Goal: Information Seeking & Learning: Learn about a topic

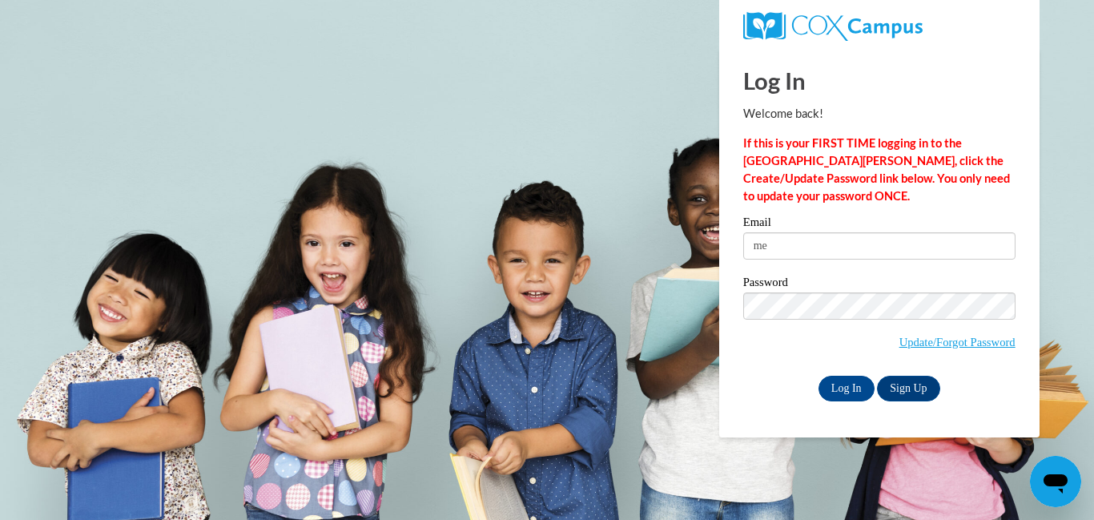
type input "m"
type input "crosspointdaycare@icloud.com"
click at [848, 386] on input "Log In" at bounding box center [847, 389] width 56 height 26
click at [839, 392] on input "Log In" at bounding box center [847, 389] width 56 height 26
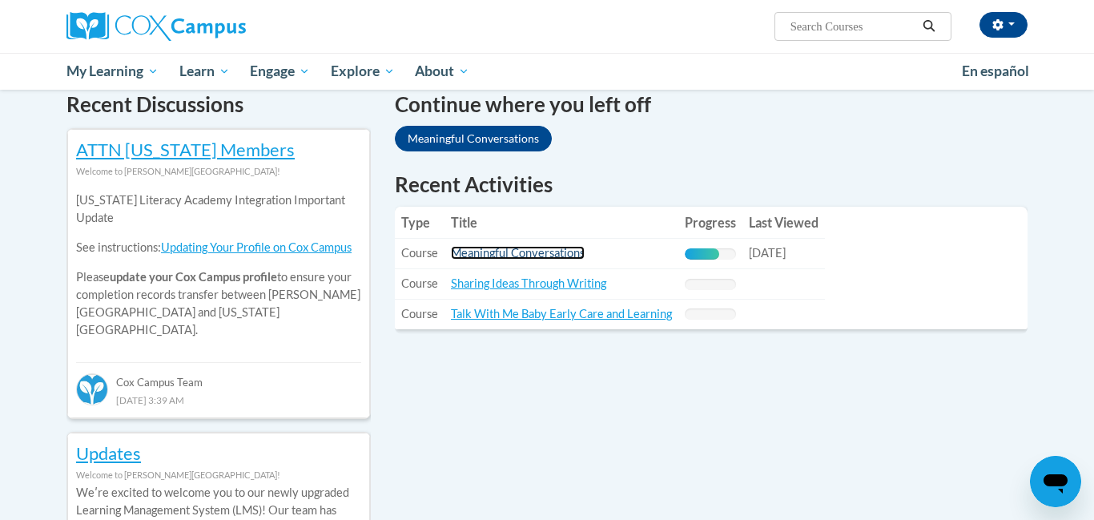
click at [529, 252] on link "Meaningful Conversations" at bounding box center [518, 253] width 134 height 14
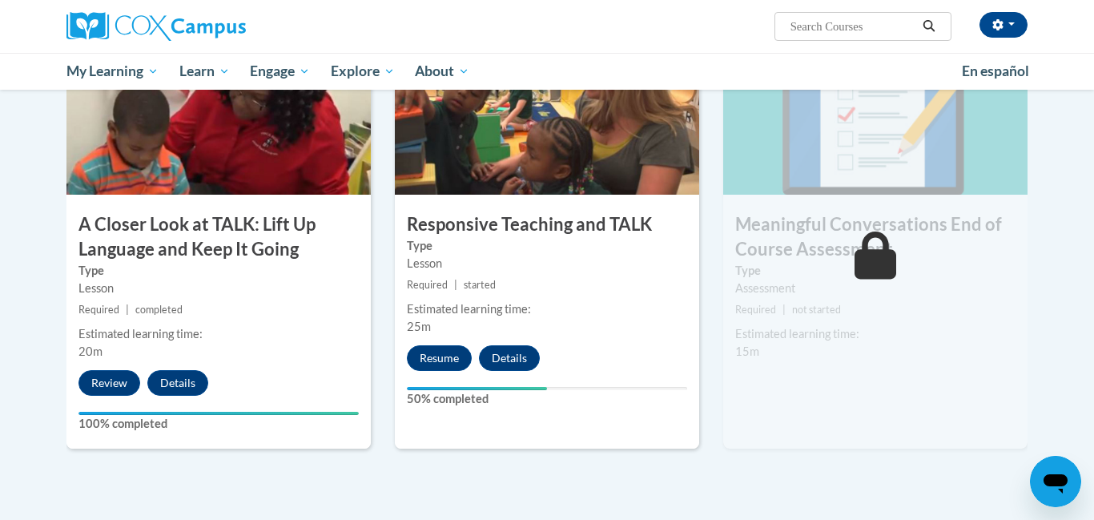
scroll to position [852, 0]
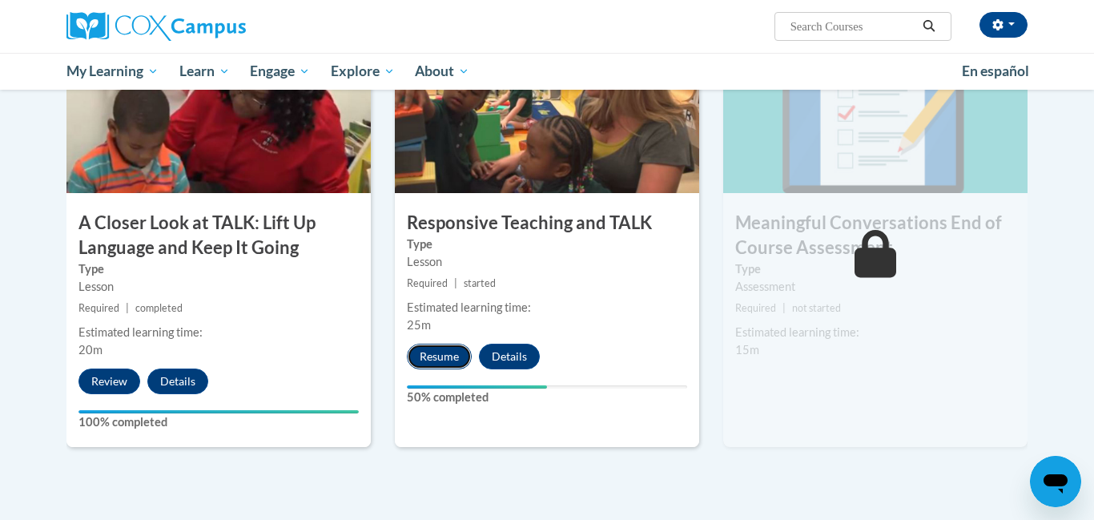
click at [430, 360] on button "Resume" at bounding box center [439, 357] width 65 height 26
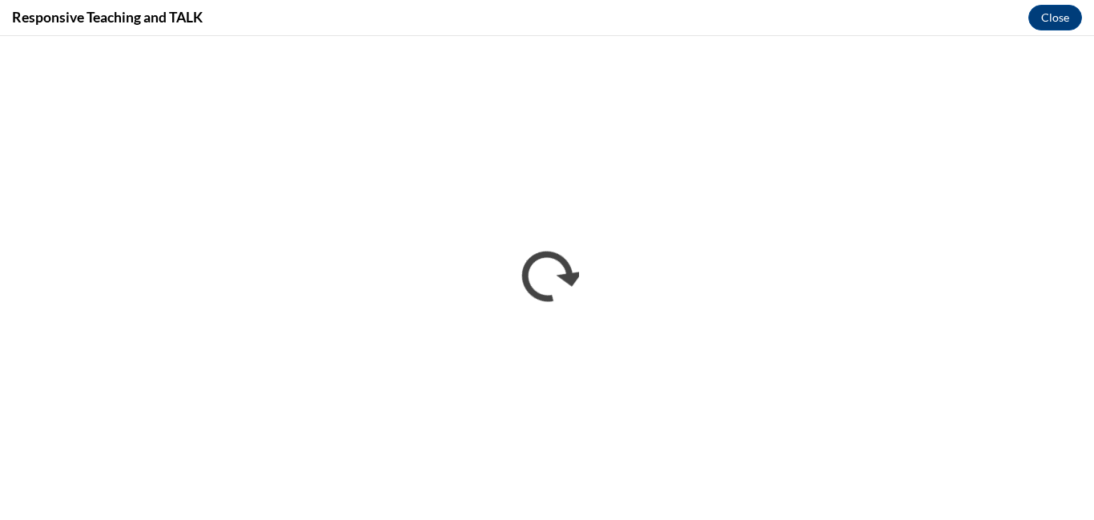
scroll to position [0, 0]
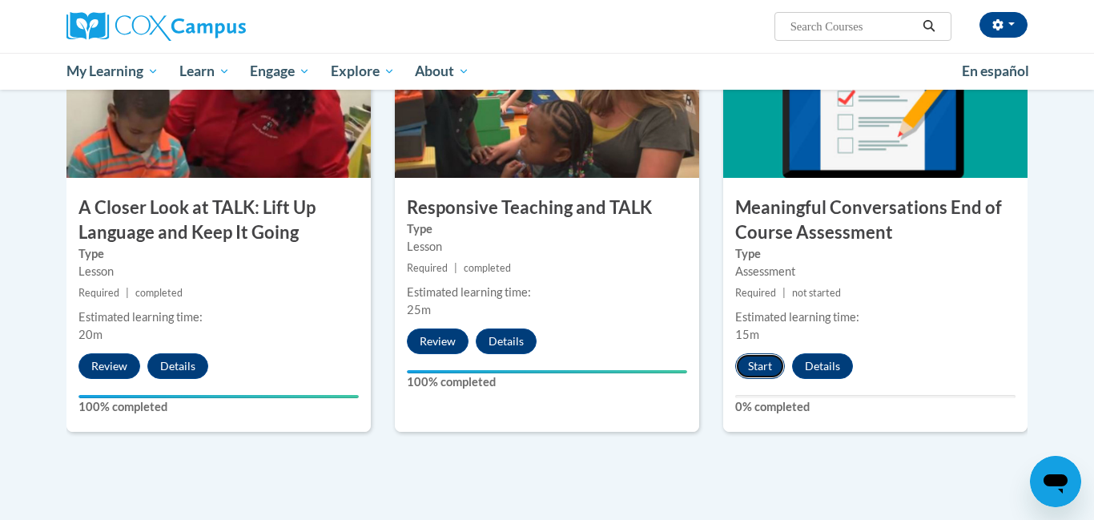
click at [755, 367] on button "Start" at bounding box center [760, 366] width 50 height 26
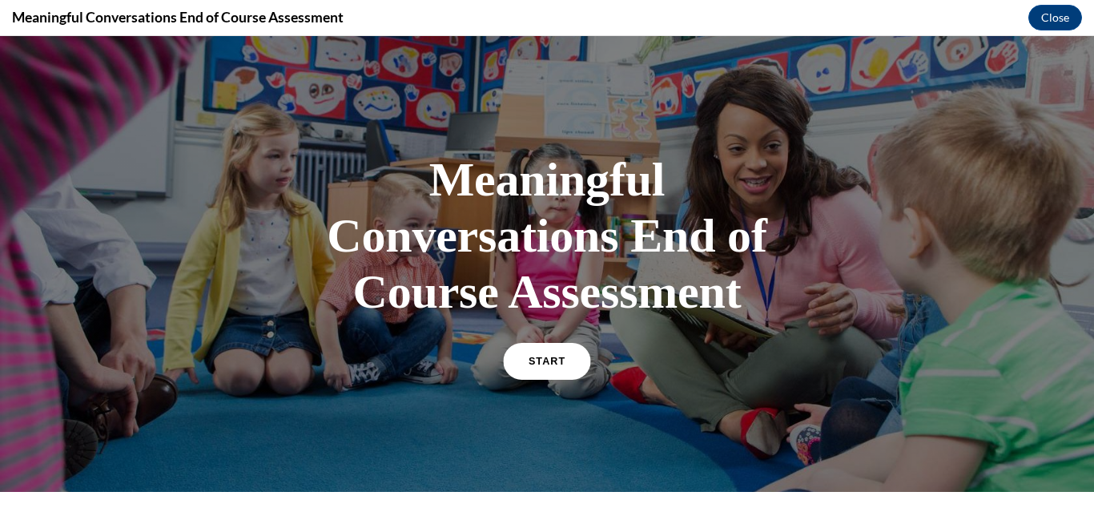
click at [568, 360] on link "START" at bounding box center [546, 361] width 87 height 37
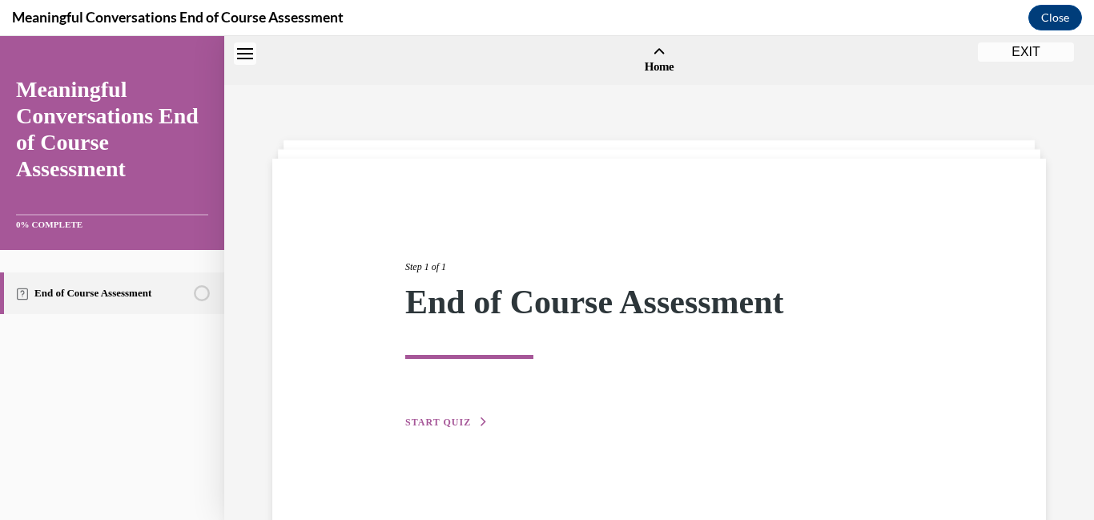
scroll to position [50, 0]
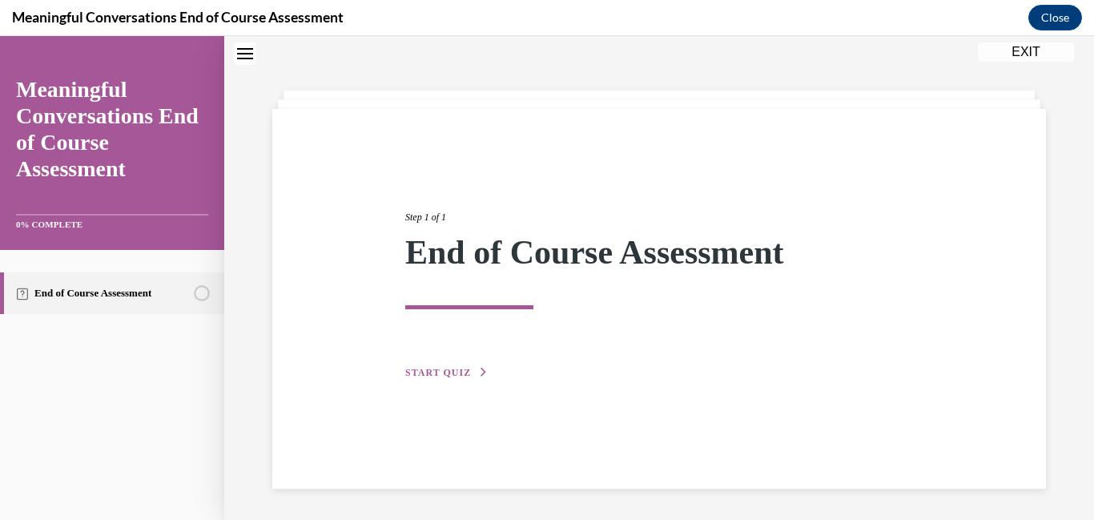
click at [451, 371] on span "START QUIZ" at bounding box center [438, 372] width 66 height 11
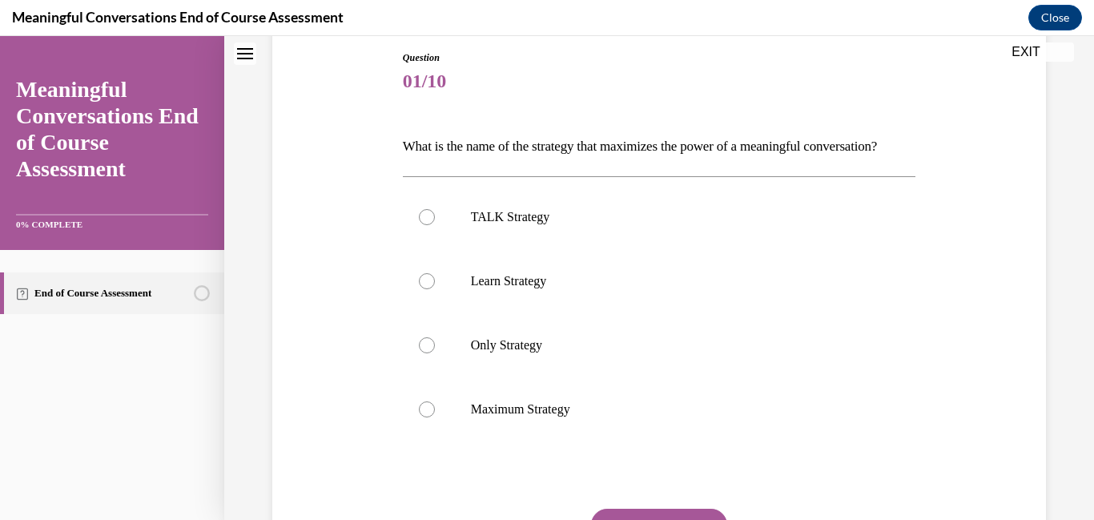
scroll to position [183, 0]
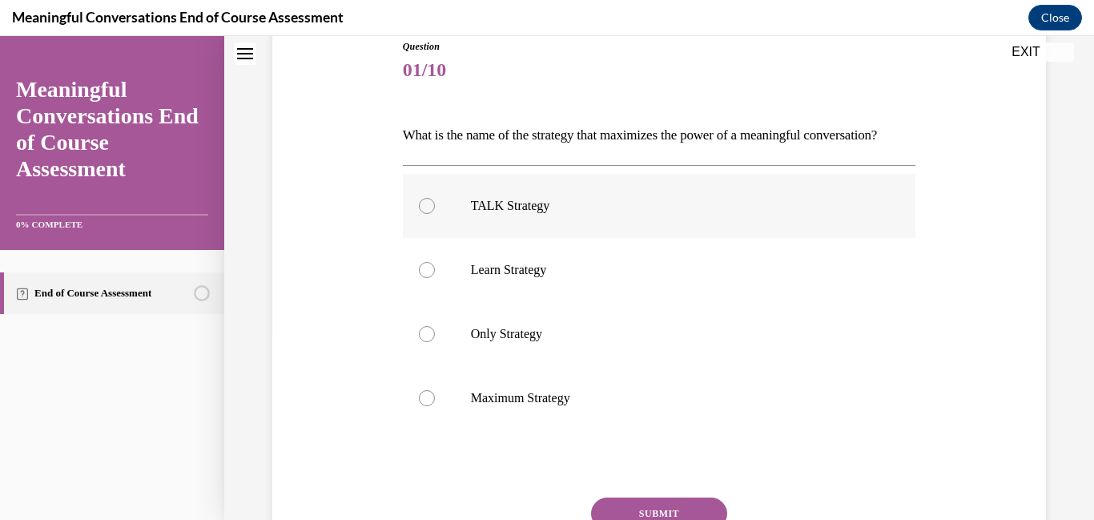
click at [421, 214] on div at bounding box center [427, 206] width 16 height 16
click at [421, 214] on input "TALK Strategy" at bounding box center [427, 206] width 16 height 16
radio input "true"
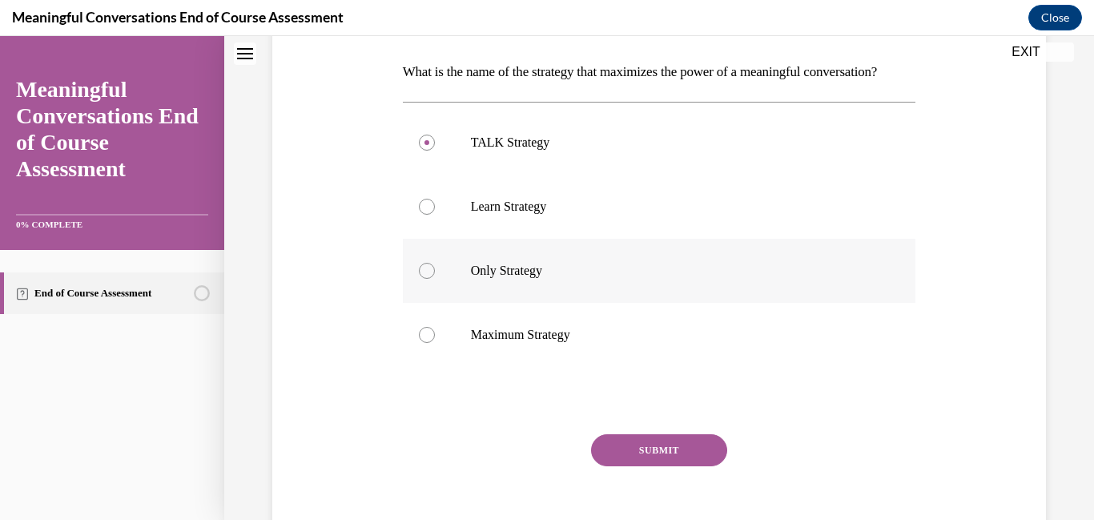
scroll to position [352, 0]
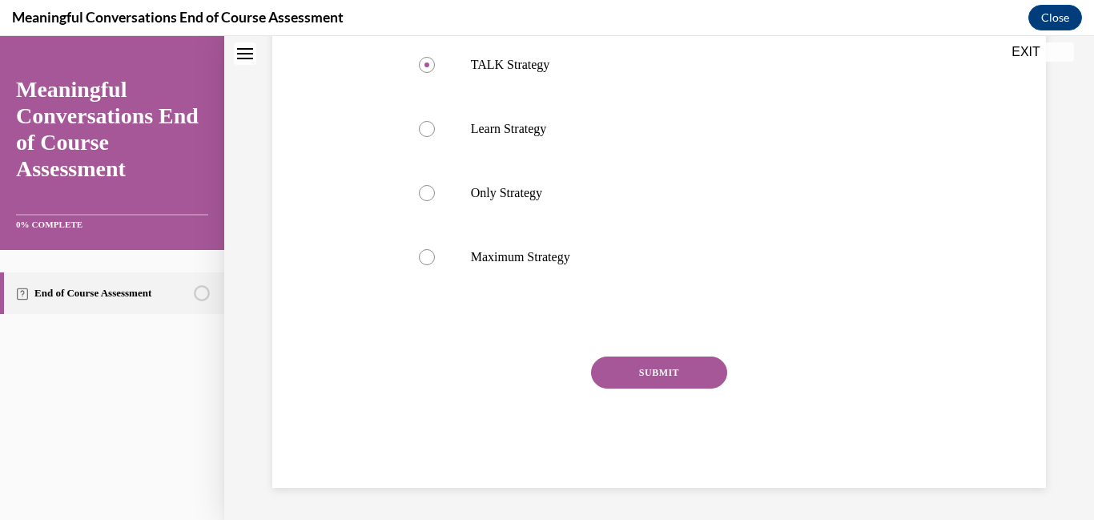
click at [676, 377] on button "SUBMIT" at bounding box center [659, 372] width 136 height 32
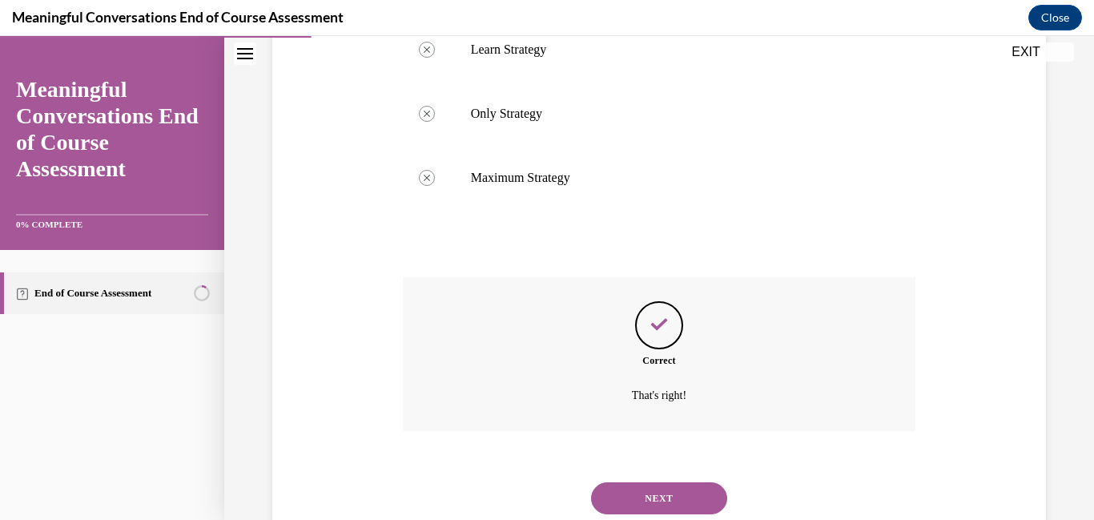
scroll to position [481, 0]
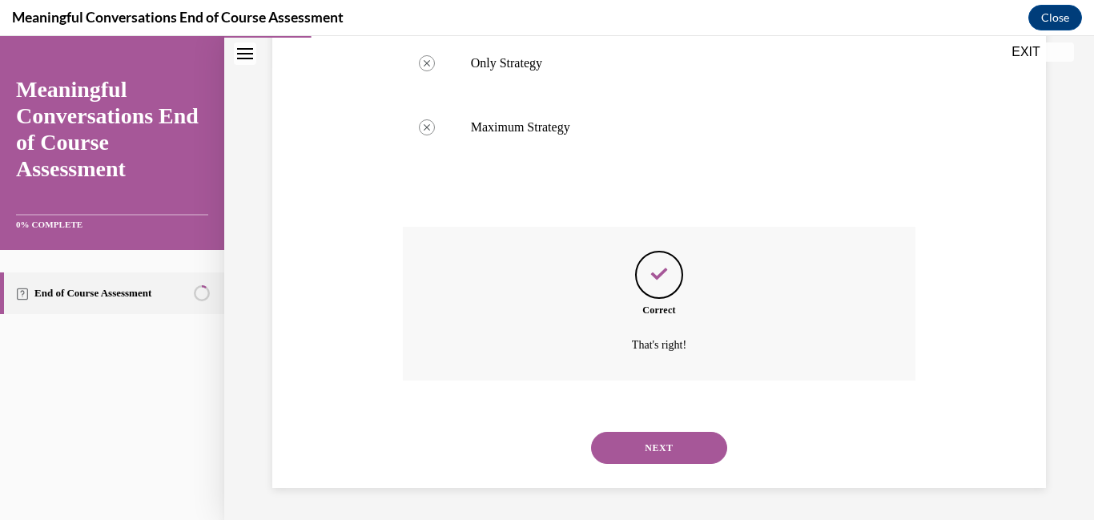
click at [662, 445] on button "NEXT" at bounding box center [659, 448] width 136 height 32
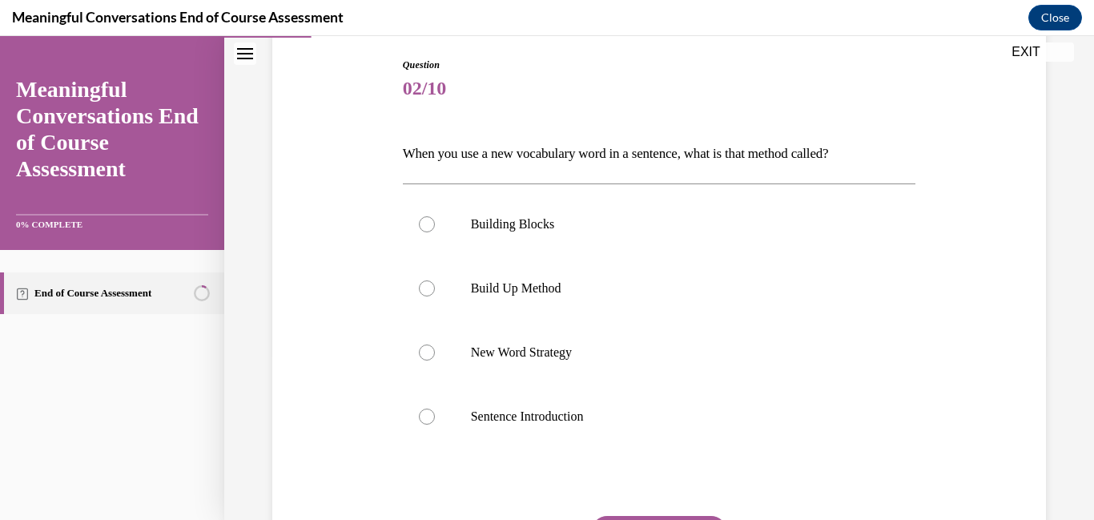
scroll to position [168, 0]
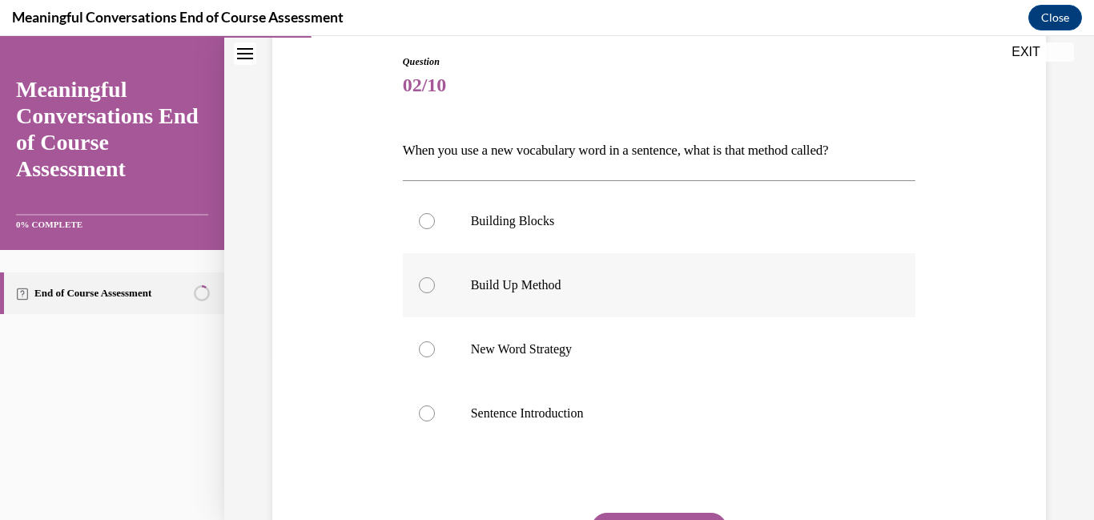
click at [428, 286] on div at bounding box center [427, 285] width 16 height 16
click at [428, 286] on input "Build Up Method" at bounding box center [427, 285] width 16 height 16
radio input "true"
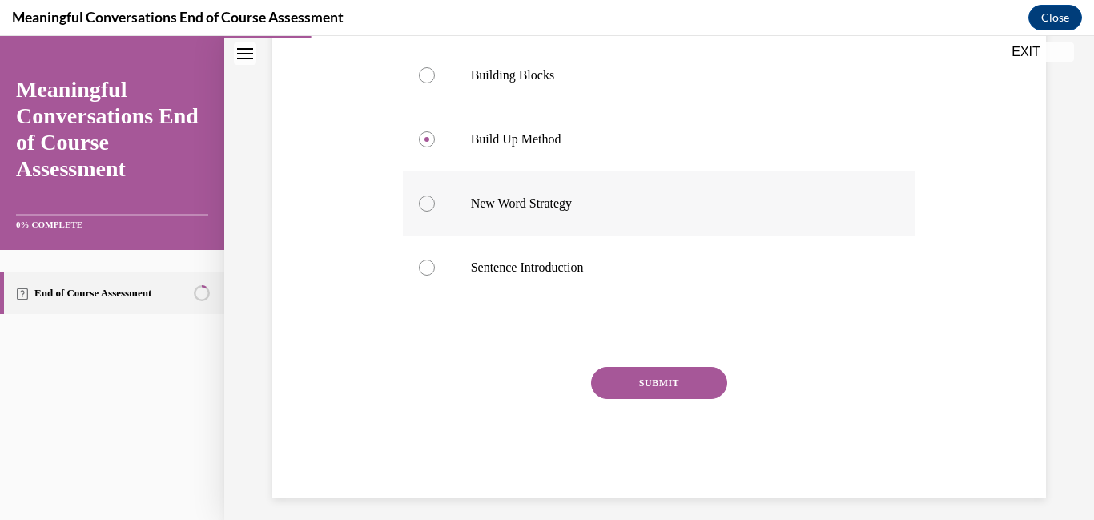
scroll to position [324, 0]
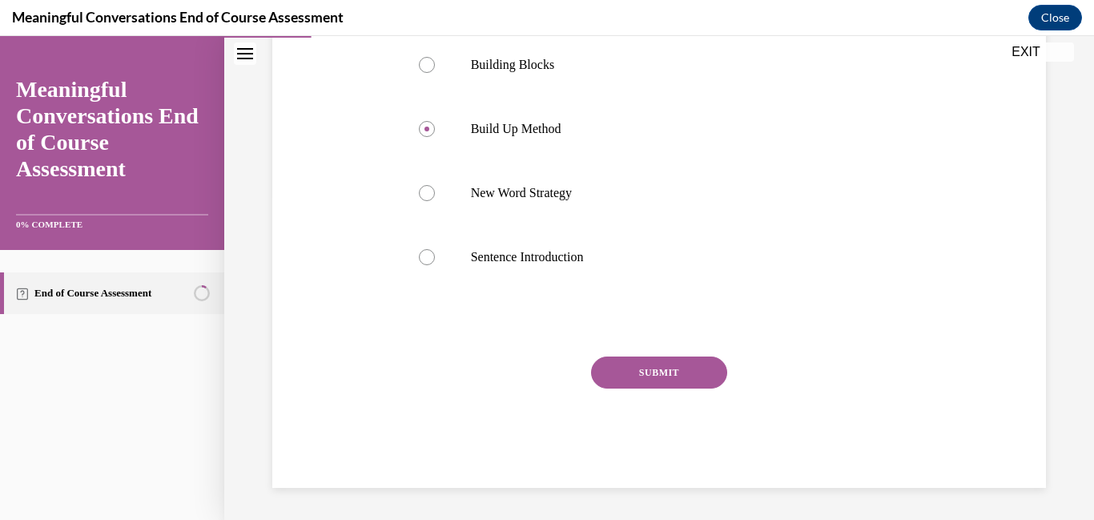
click at [632, 372] on button "SUBMIT" at bounding box center [659, 372] width 136 height 32
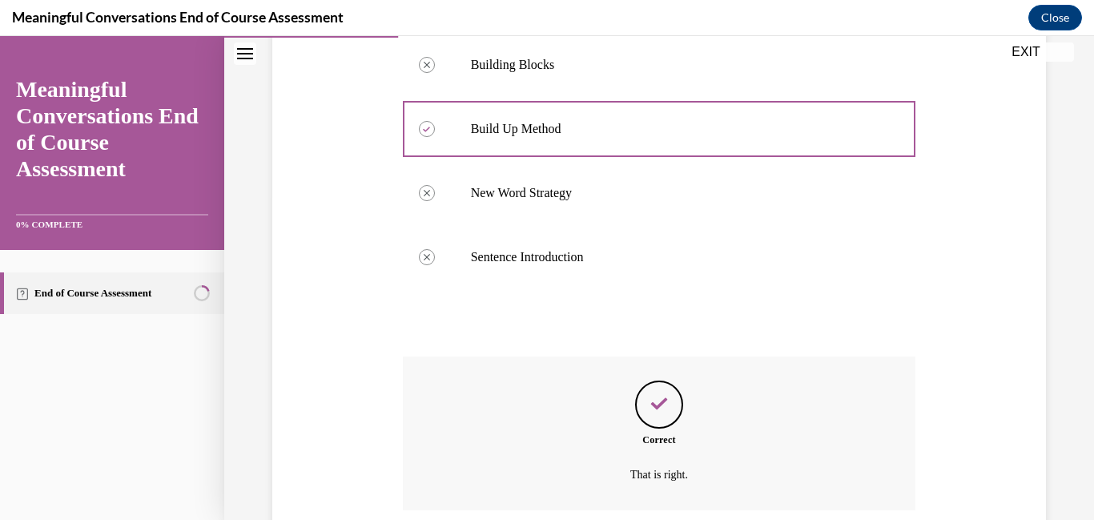
scroll to position [454, 0]
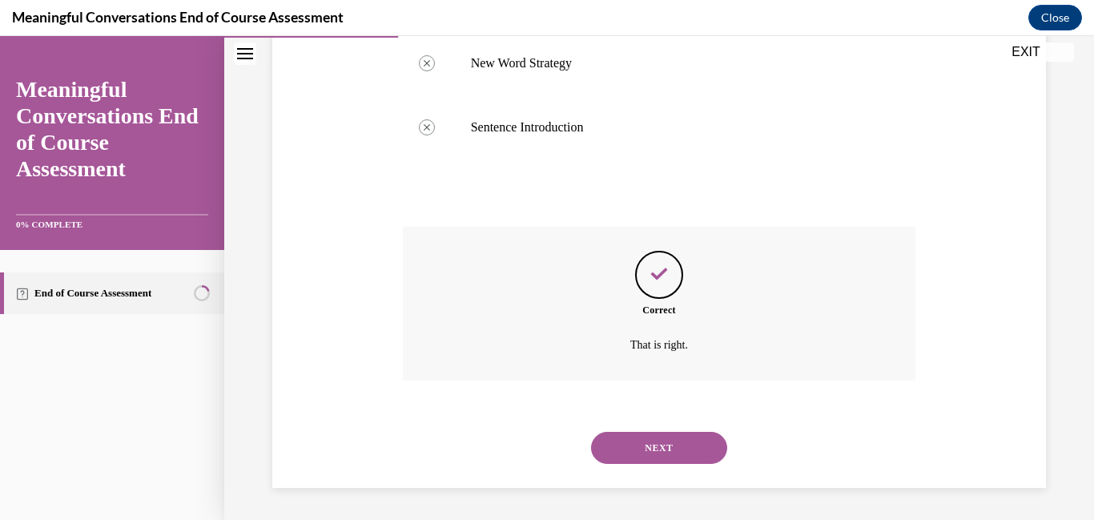
click at [631, 449] on button "NEXT" at bounding box center [659, 448] width 136 height 32
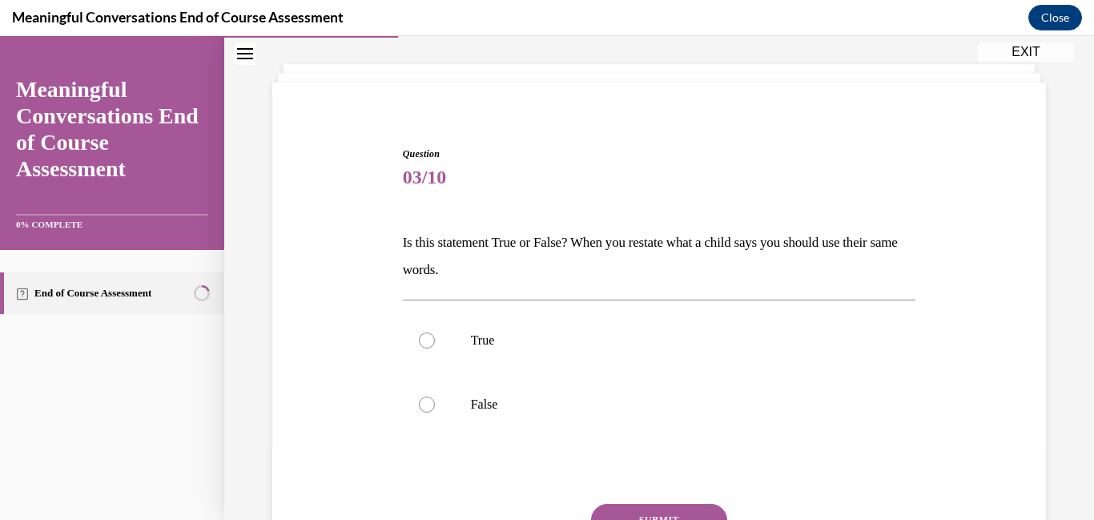
scroll to position [81, 0]
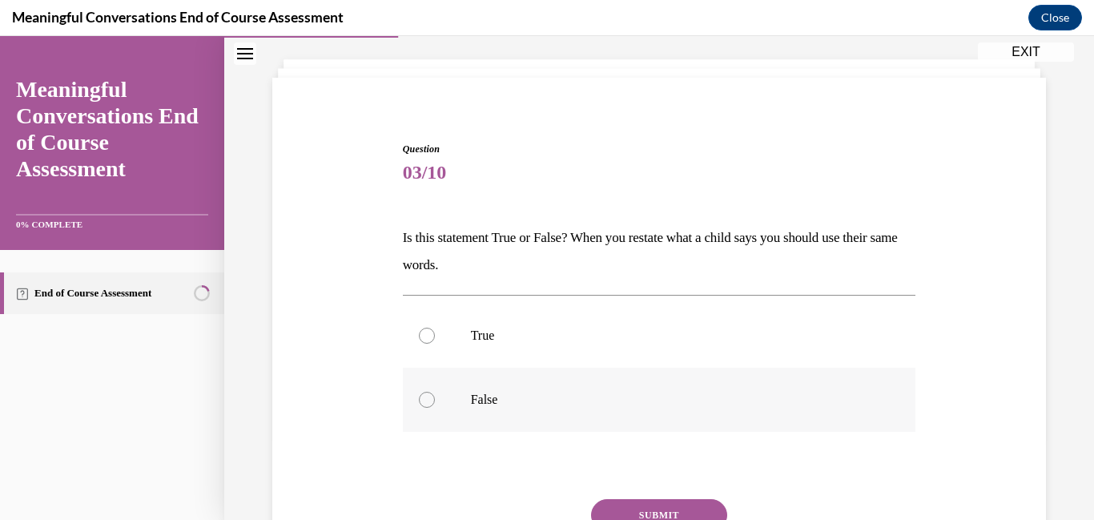
click at [421, 401] on div at bounding box center [427, 400] width 16 height 16
click at [421, 401] on input "False" at bounding box center [427, 400] width 16 height 16
radio input "true"
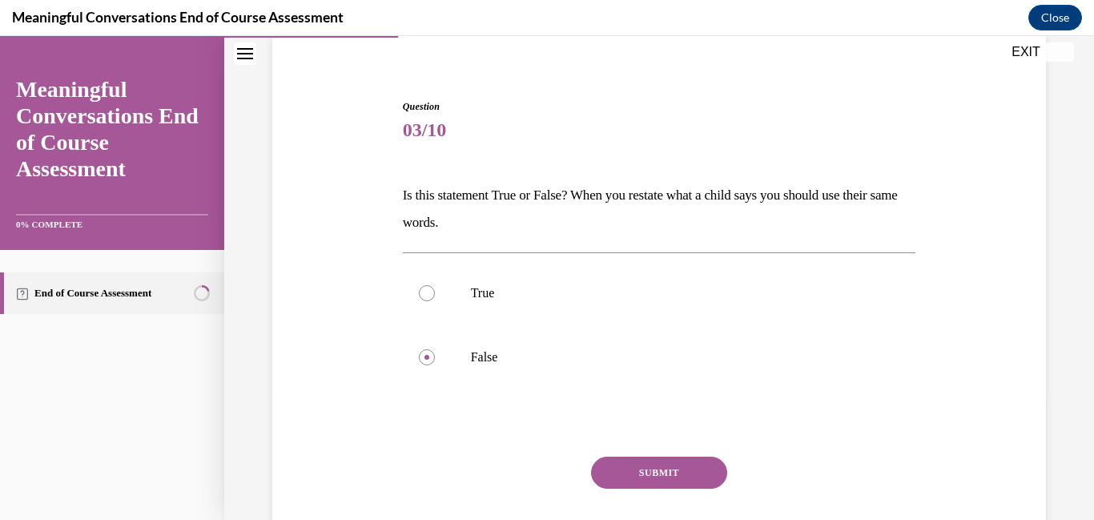
scroll to position [126, 0]
click at [662, 464] on button "SUBMIT" at bounding box center [659, 470] width 136 height 32
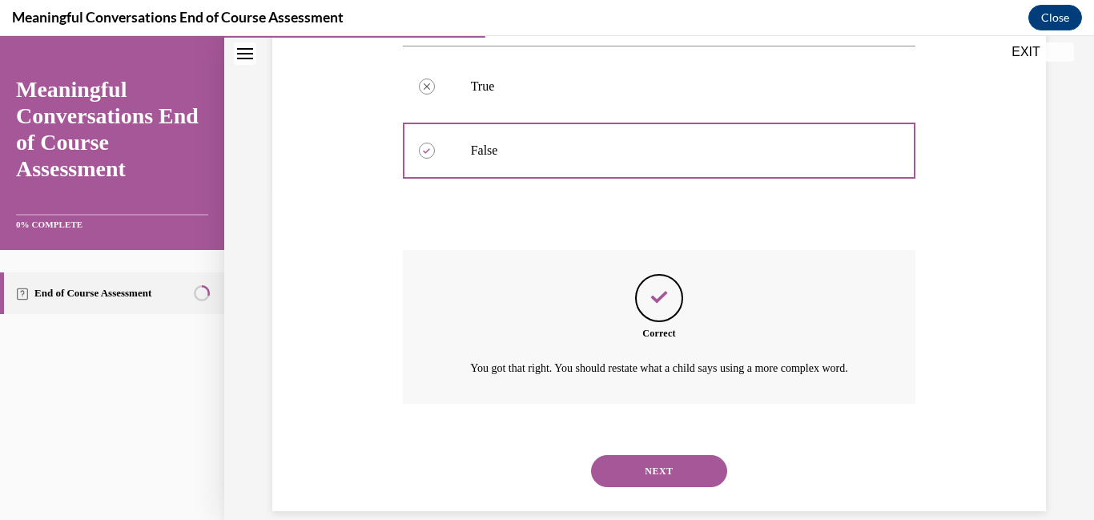
scroll to position [372, 0]
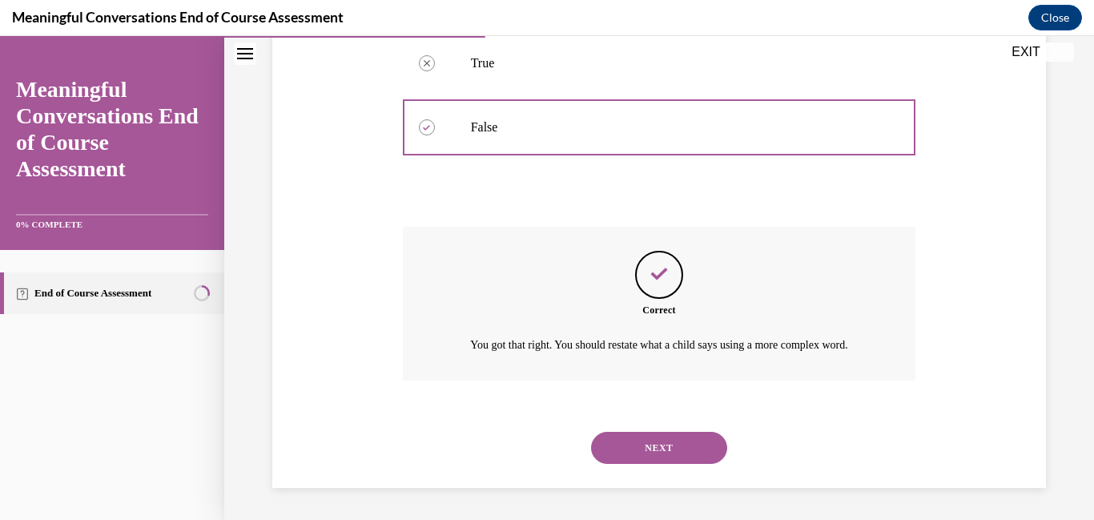
click at [657, 447] on button "NEXT" at bounding box center [659, 448] width 136 height 32
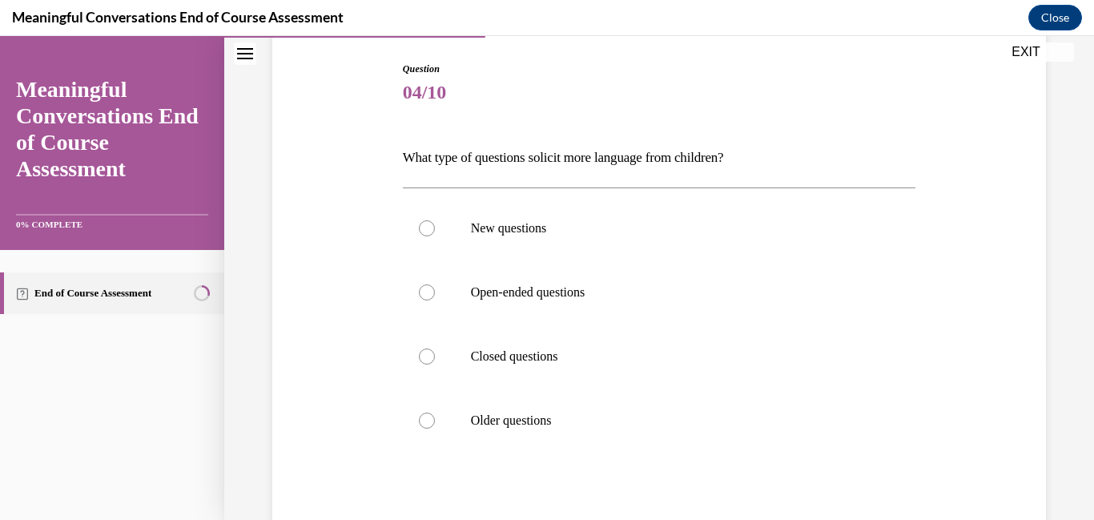
scroll to position [164, 0]
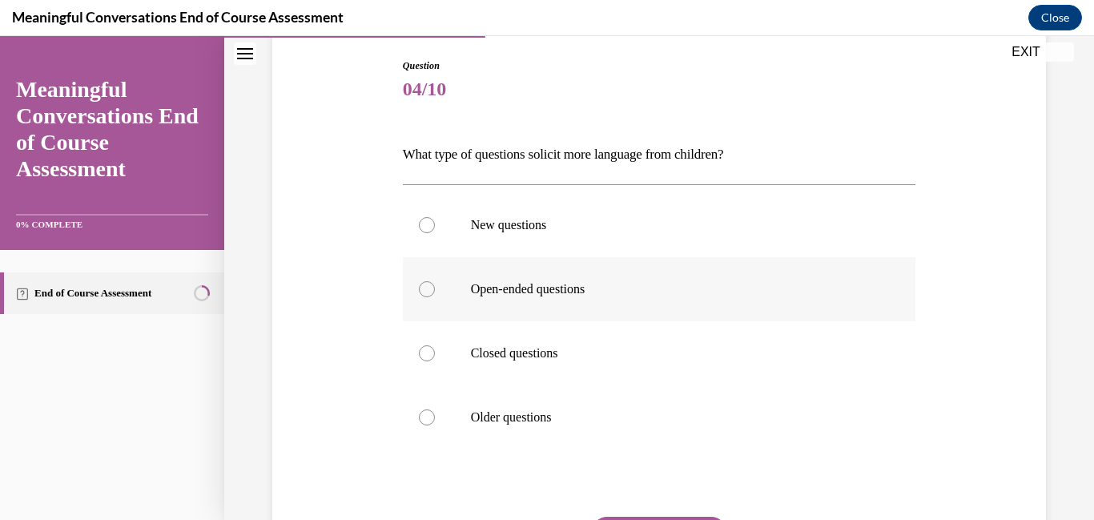
click at [421, 288] on div at bounding box center [427, 289] width 16 height 16
click at [421, 288] on input "Open-ended questions" at bounding box center [427, 289] width 16 height 16
radio input "true"
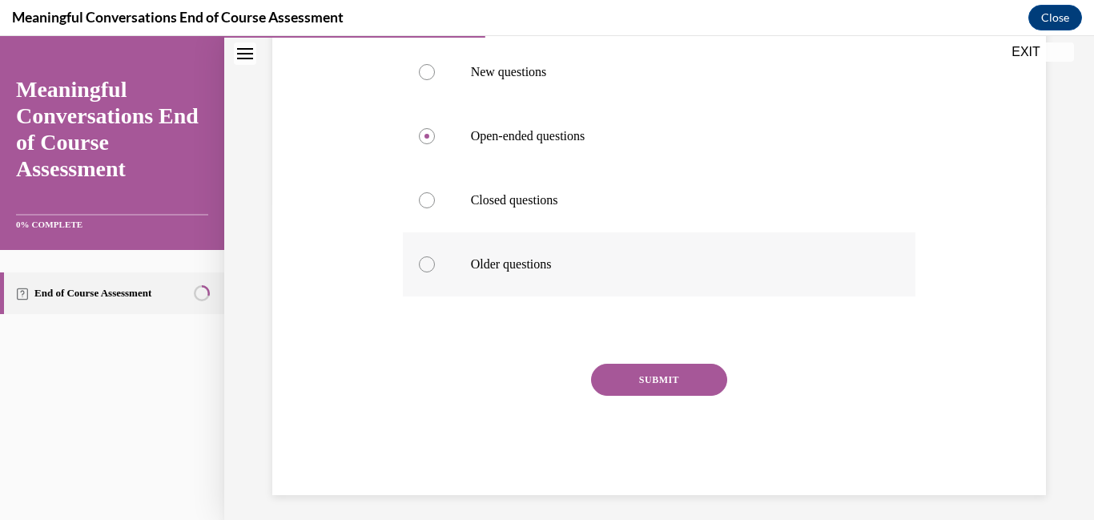
scroll to position [324, 0]
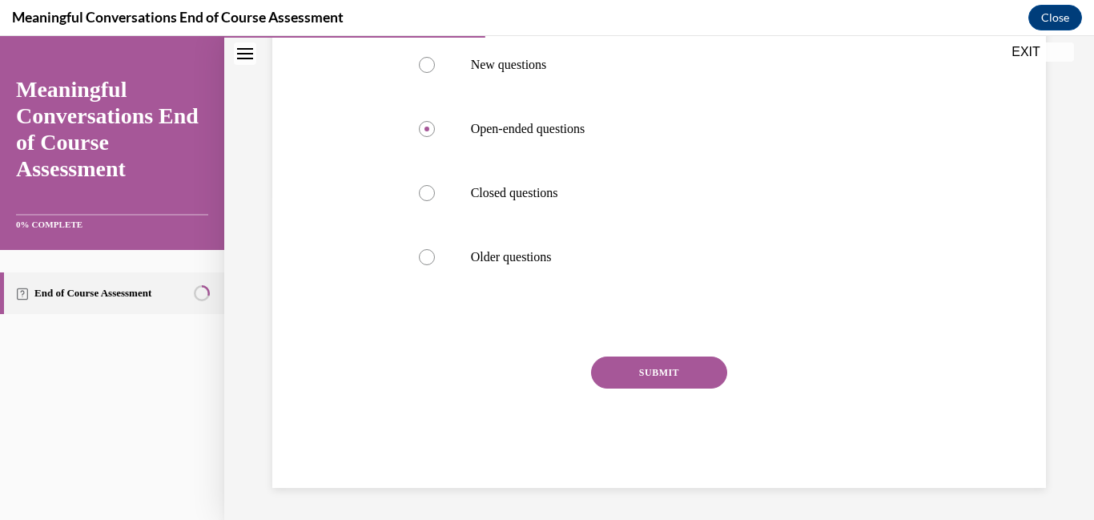
click at [613, 376] on button "SUBMIT" at bounding box center [659, 372] width 136 height 32
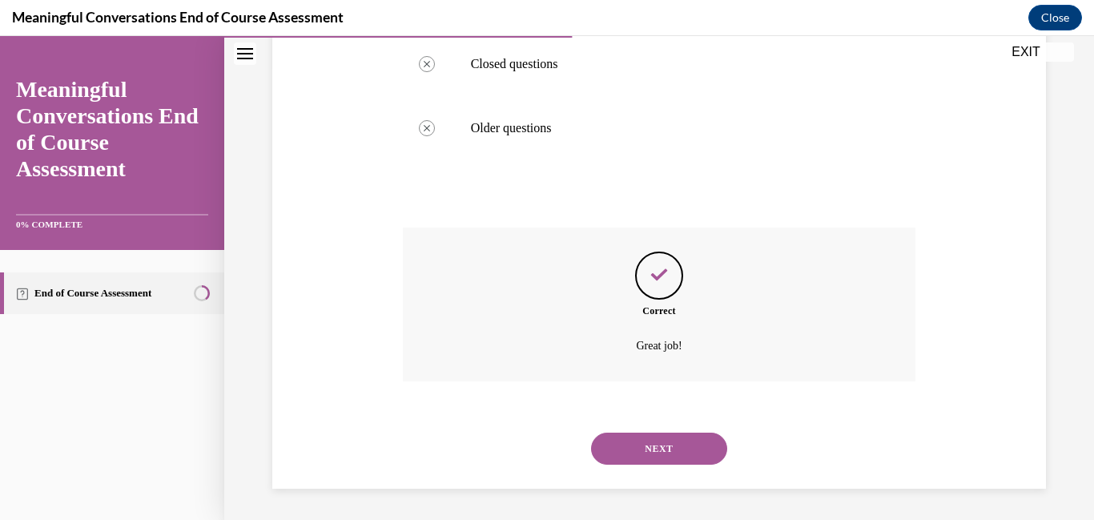
scroll to position [454, 0]
click at [644, 445] on button "NEXT" at bounding box center [659, 448] width 136 height 32
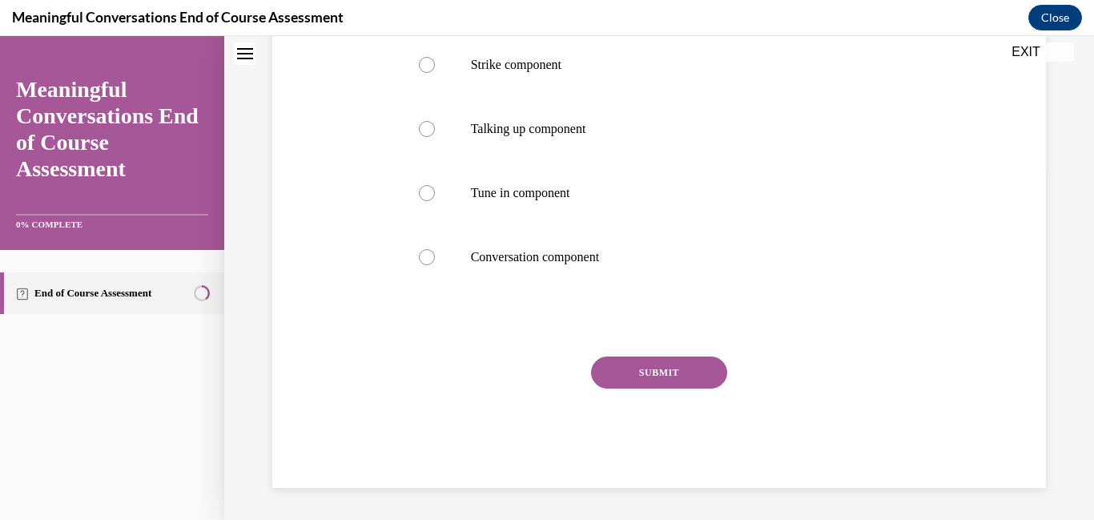
scroll to position [0, 0]
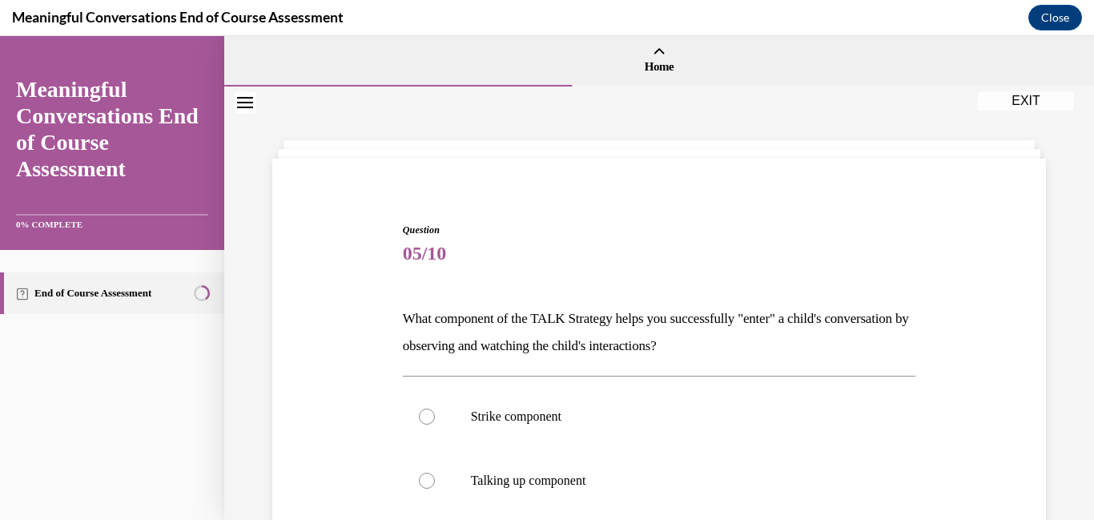
click at [644, 445] on label "Strike component" at bounding box center [659, 417] width 513 height 64
click at [435, 425] on input "Strike component" at bounding box center [427, 417] width 16 height 16
radio input "true"
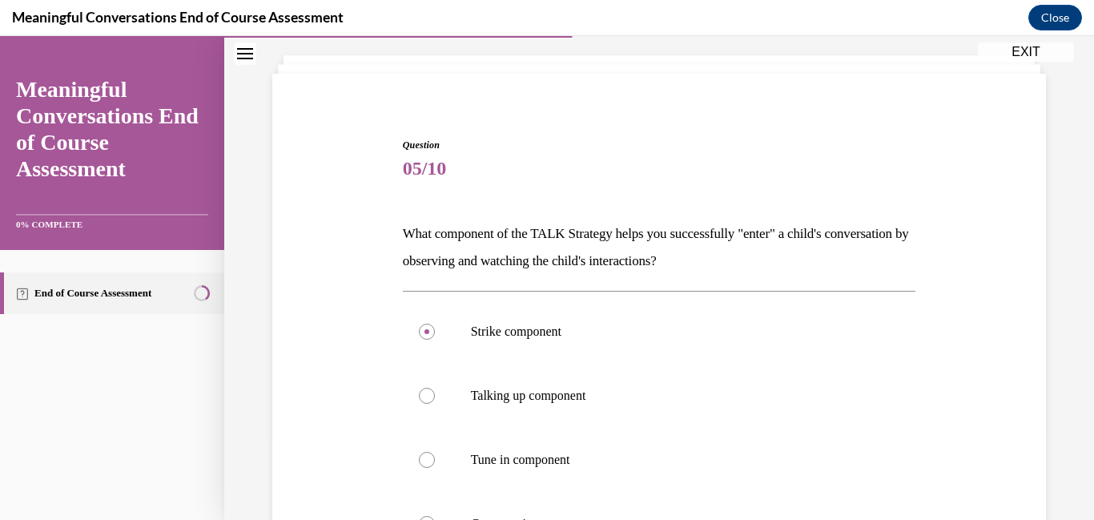
scroll to position [178, 0]
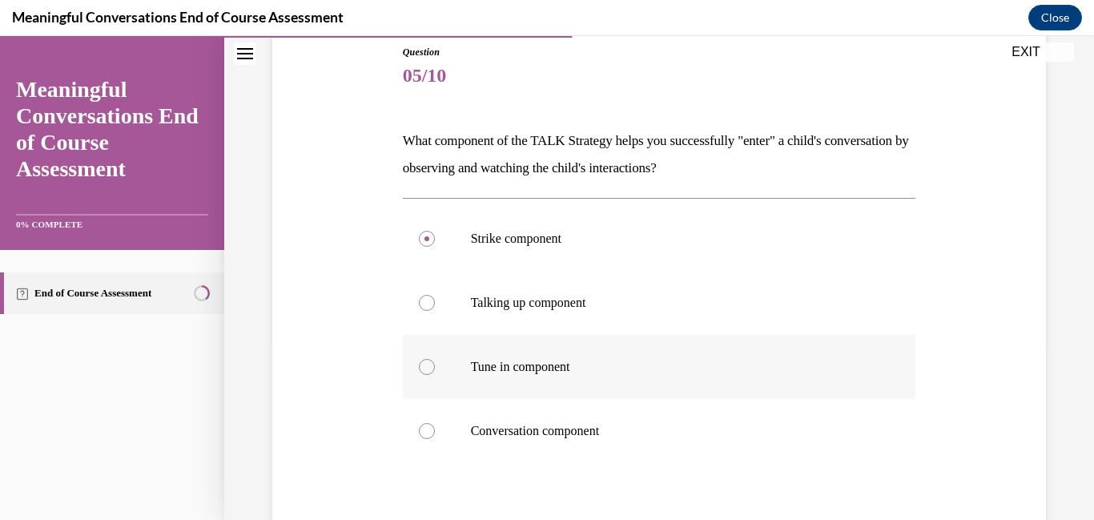
click at [433, 371] on div at bounding box center [427, 367] width 16 height 16
click at [433, 371] on input "Tune in component" at bounding box center [427, 367] width 16 height 16
radio input "true"
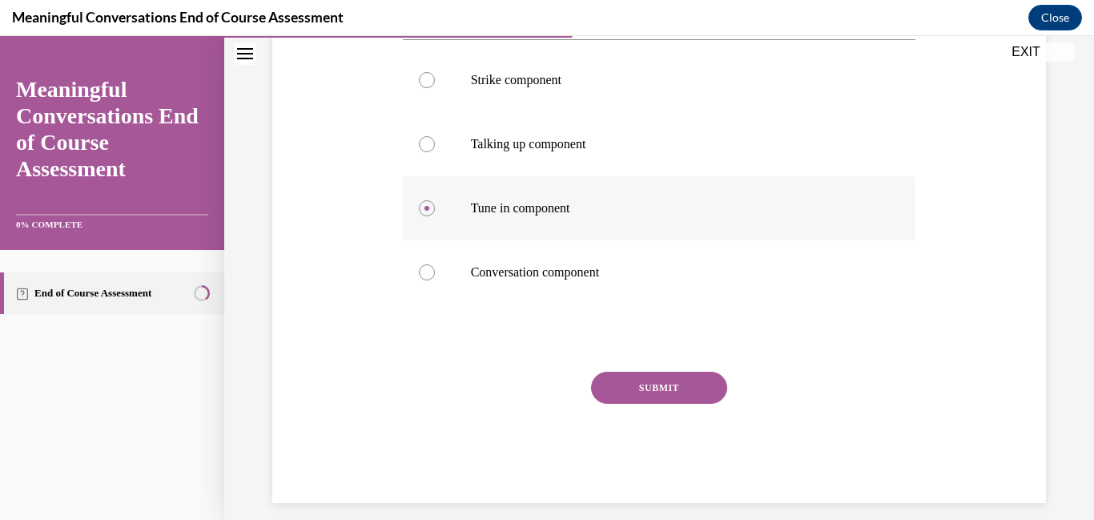
scroll to position [352, 0]
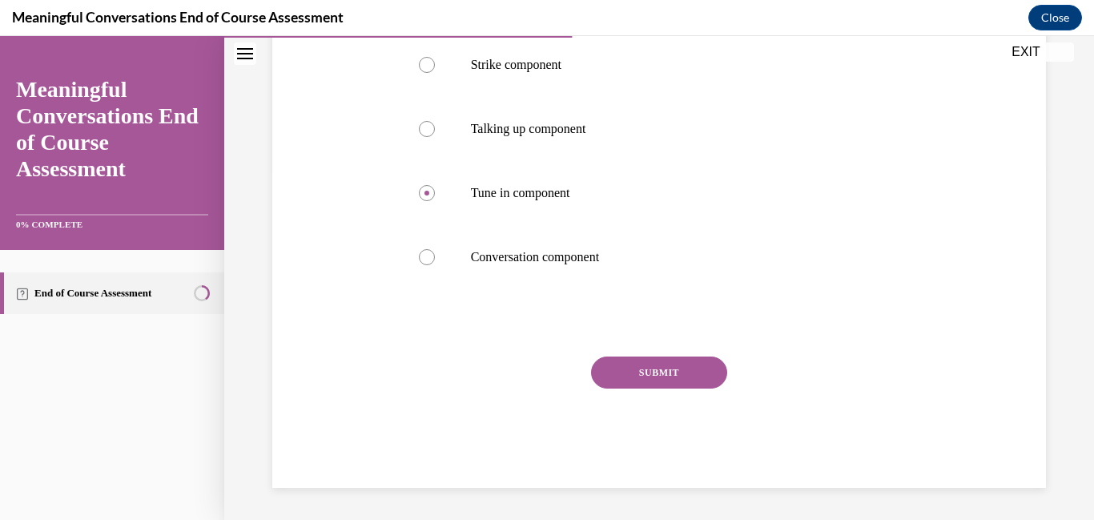
click at [631, 383] on button "SUBMIT" at bounding box center [659, 372] width 136 height 32
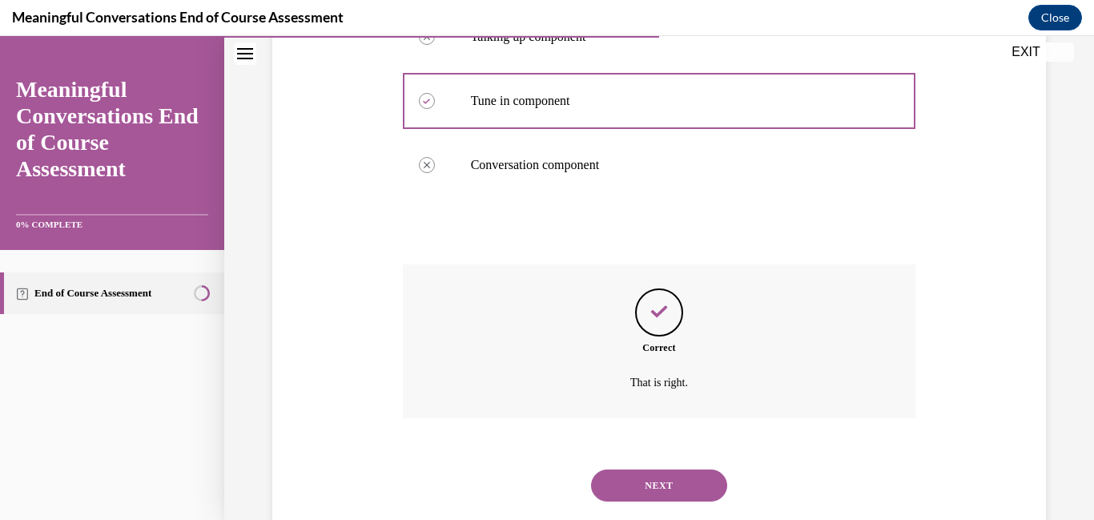
scroll to position [481, 0]
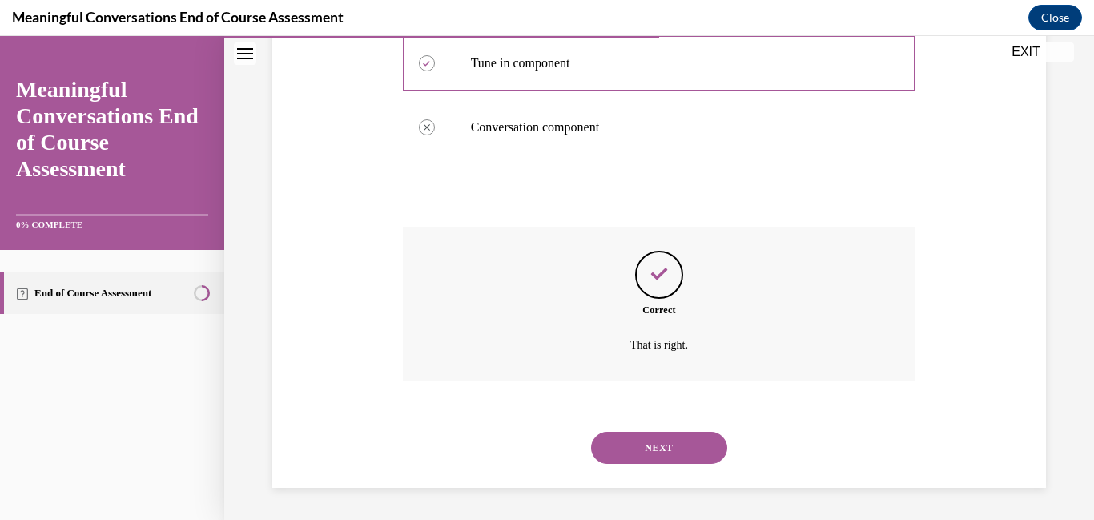
click at [636, 448] on button "NEXT" at bounding box center [659, 448] width 136 height 32
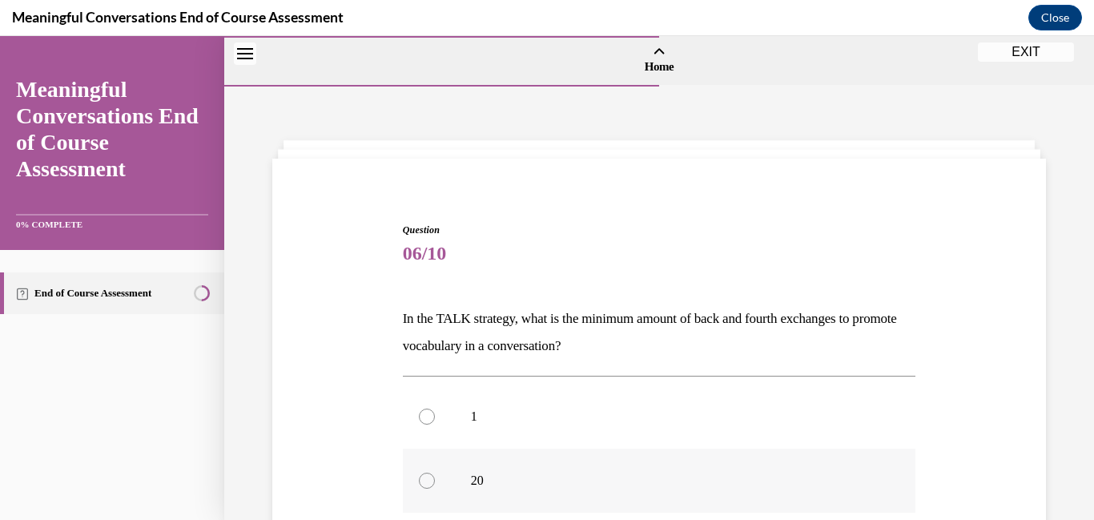
scroll to position [107, 0]
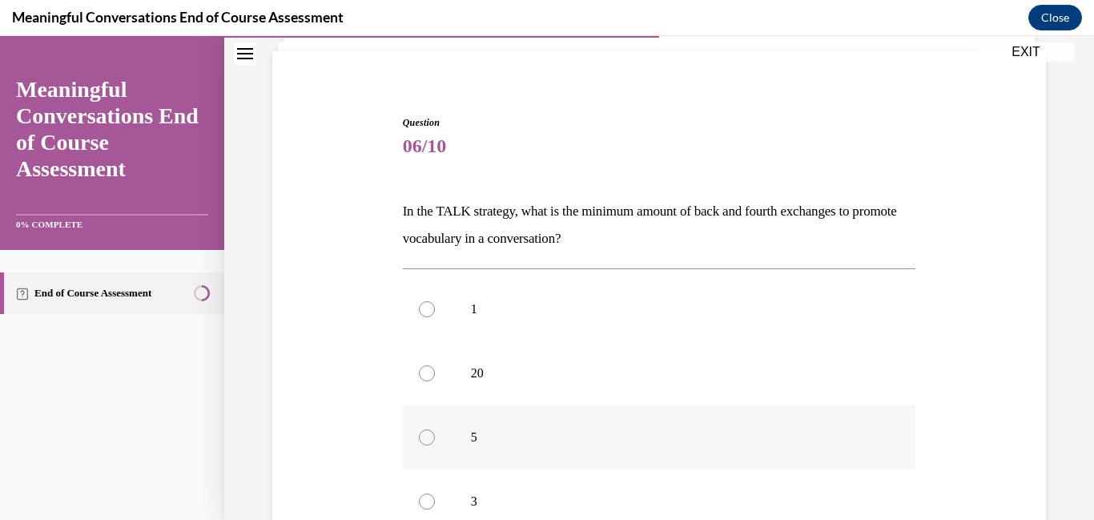
click at [425, 441] on div at bounding box center [427, 437] width 16 height 16
click at [425, 441] on input "5" at bounding box center [427, 437] width 16 height 16
radio input "true"
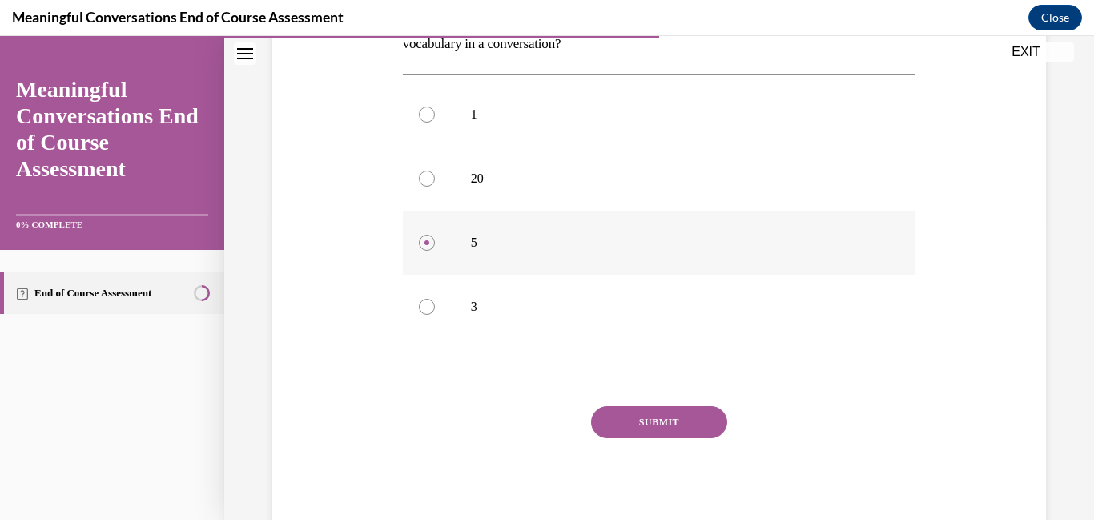
scroll to position [311, 0]
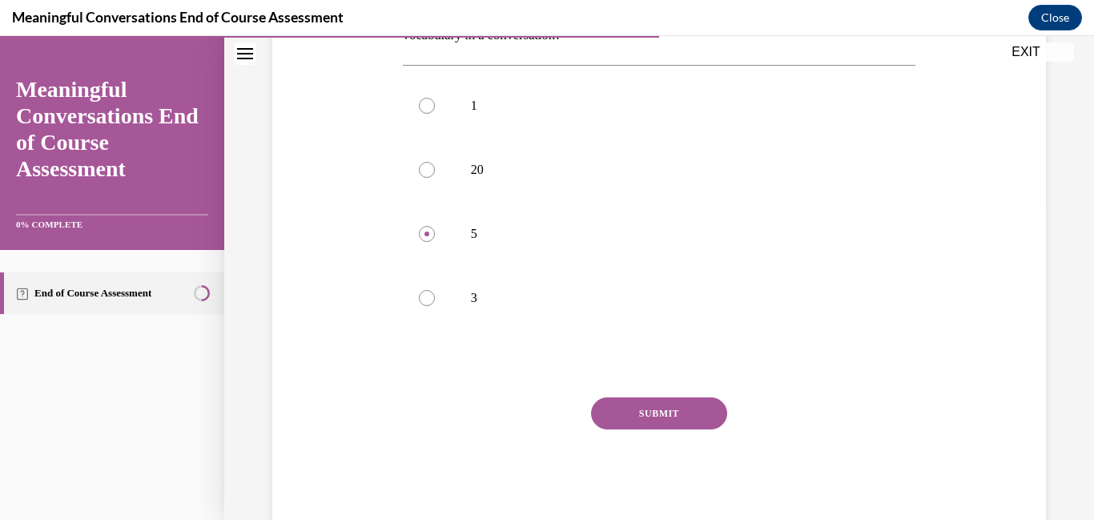
click at [645, 415] on button "SUBMIT" at bounding box center [659, 413] width 136 height 32
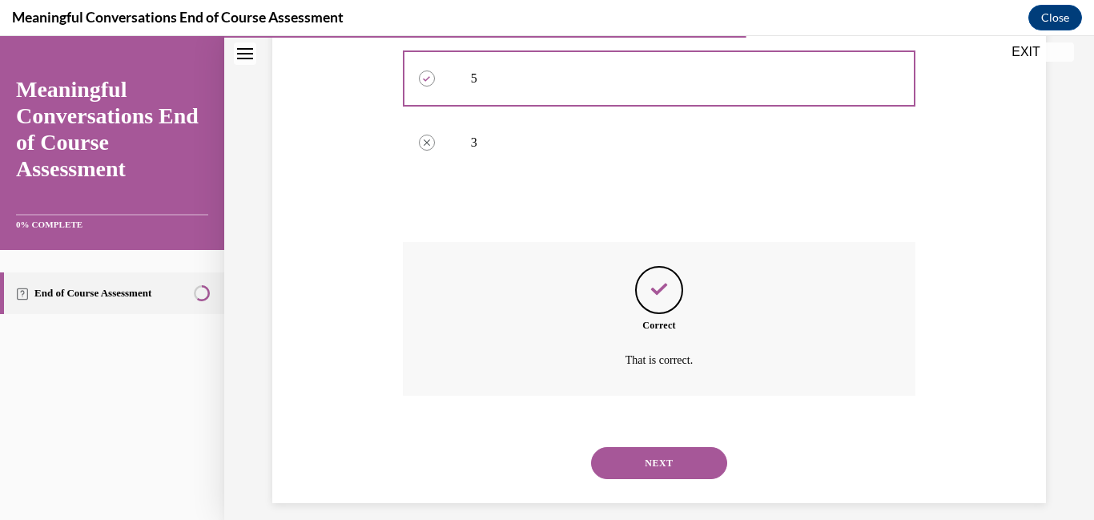
scroll to position [481, 0]
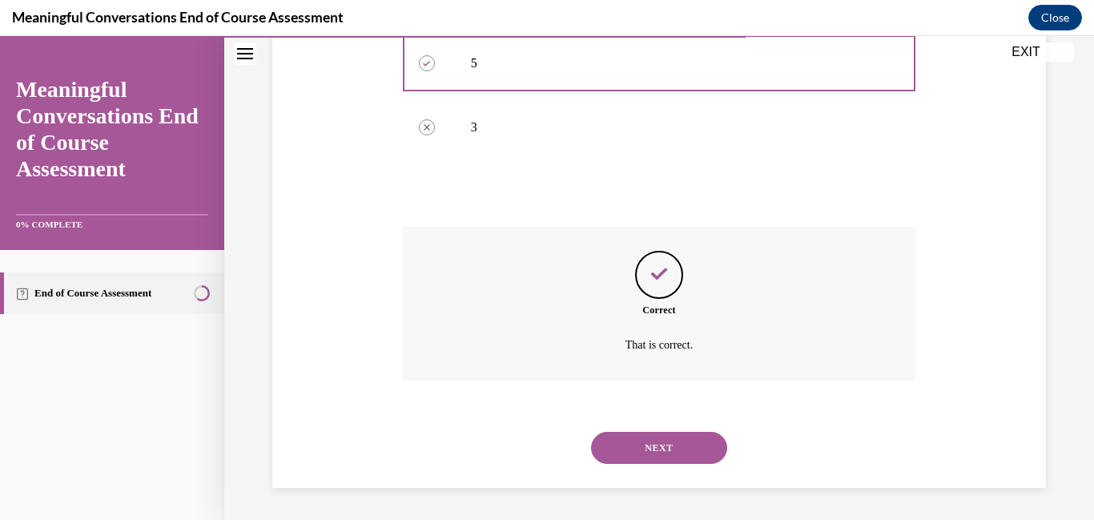
click at [648, 446] on button "NEXT" at bounding box center [659, 448] width 136 height 32
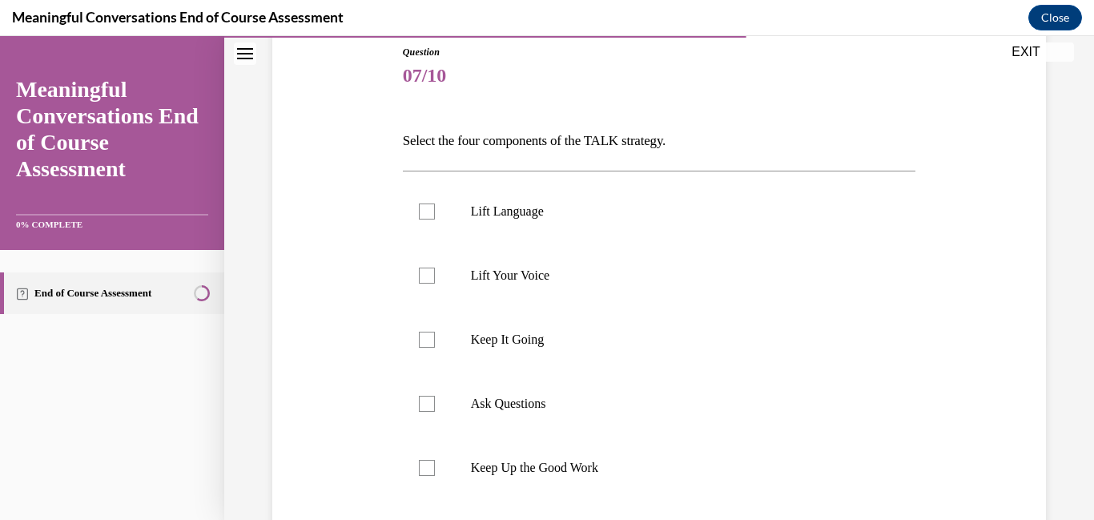
scroll to position [175, 0]
click at [426, 215] on div at bounding box center [427, 214] width 16 height 16
click at [426, 215] on input "Lift Language" at bounding box center [427, 214] width 16 height 16
checkbox input "true"
click at [432, 347] on div at bounding box center [427, 342] width 16 height 16
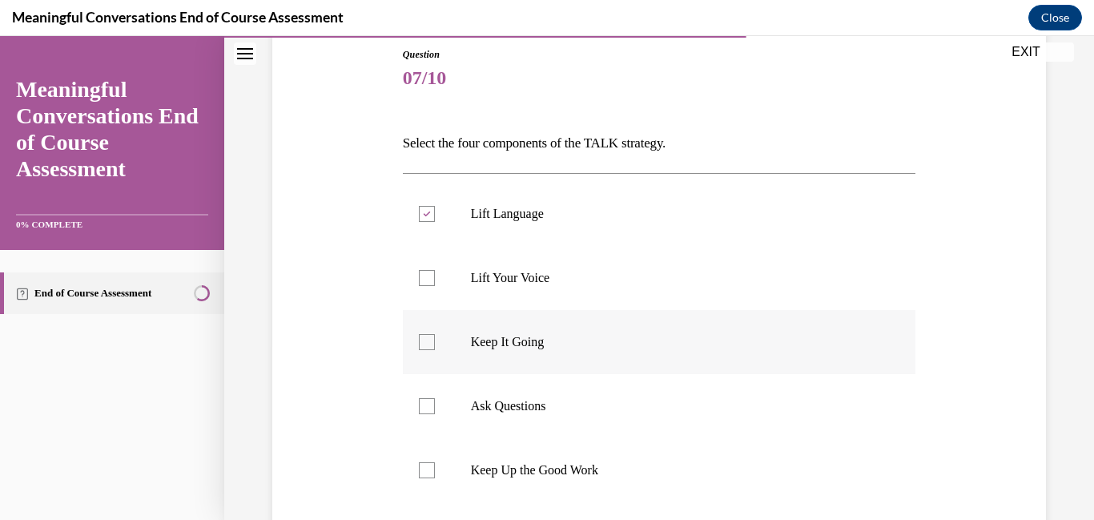
click at [432, 347] on input "Keep It Going" at bounding box center [427, 342] width 16 height 16
checkbox input "true"
click at [424, 416] on label "Ask Questions" at bounding box center [659, 406] width 513 height 64
click at [424, 414] on input "Ask Questions" at bounding box center [427, 406] width 16 height 16
click at [424, 416] on label "Ask Questions" at bounding box center [659, 406] width 513 height 64
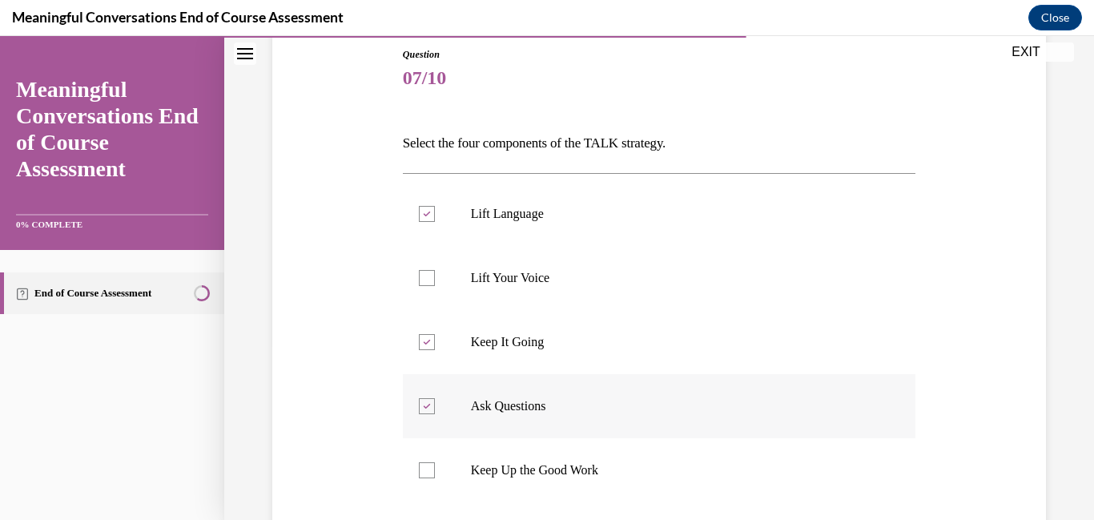
click at [424, 414] on input "Ask Questions" at bounding box center [427, 406] width 16 height 16
checkbox input "false"
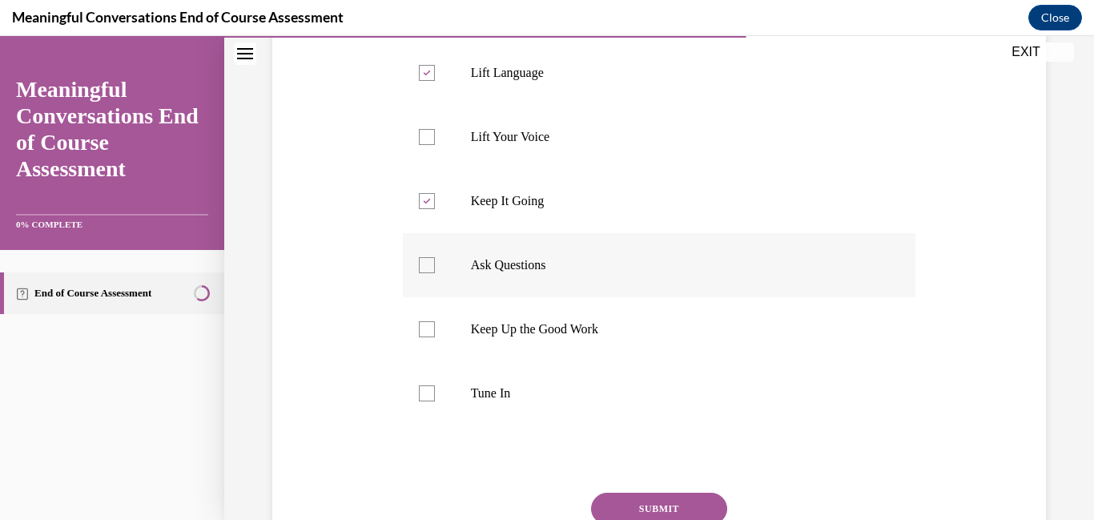
scroll to position [324, 0]
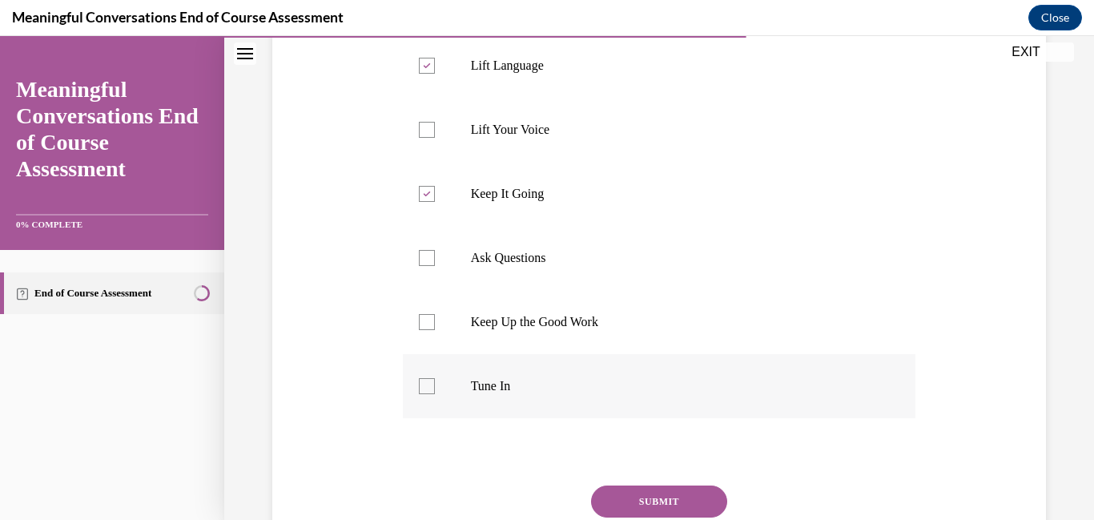
click at [449, 363] on label "Tune In" at bounding box center [659, 386] width 513 height 64
click at [435, 378] on input "Tune In" at bounding box center [427, 386] width 16 height 16
checkbox input "true"
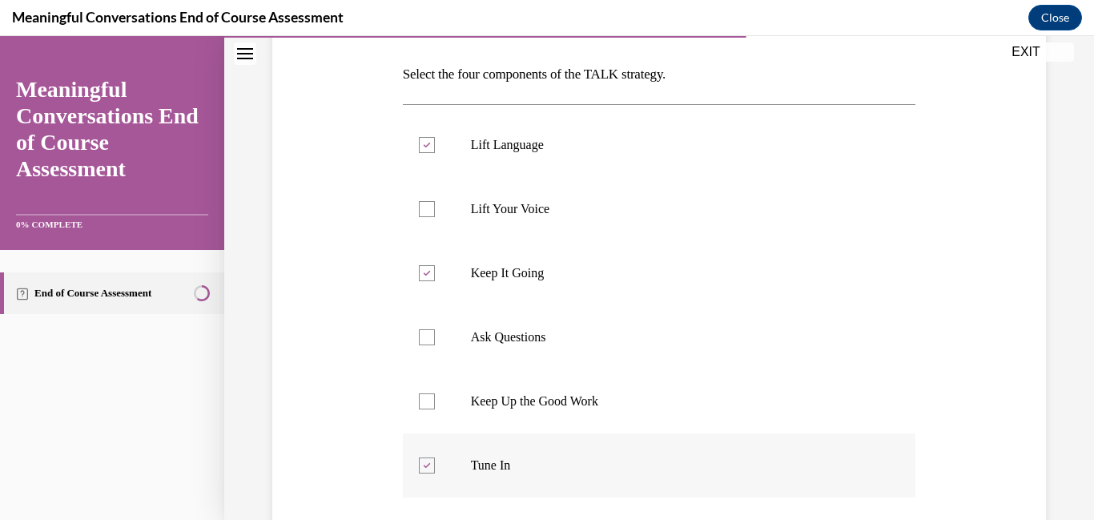
scroll to position [243, 0]
click at [429, 341] on div at bounding box center [427, 339] width 16 height 16
click at [429, 341] on input "Ask Questions" at bounding box center [427, 339] width 16 height 16
checkbox input "true"
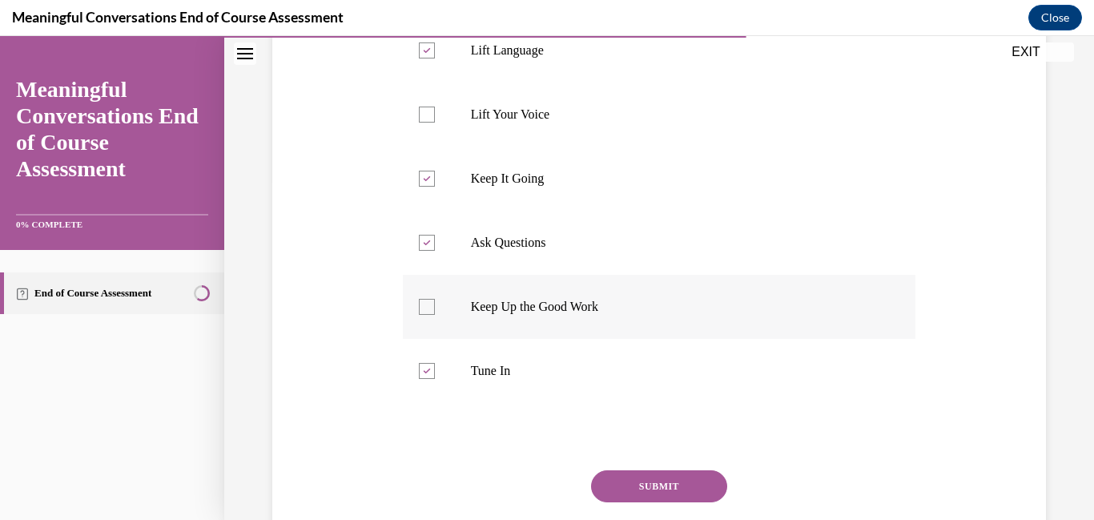
scroll to position [368, 0]
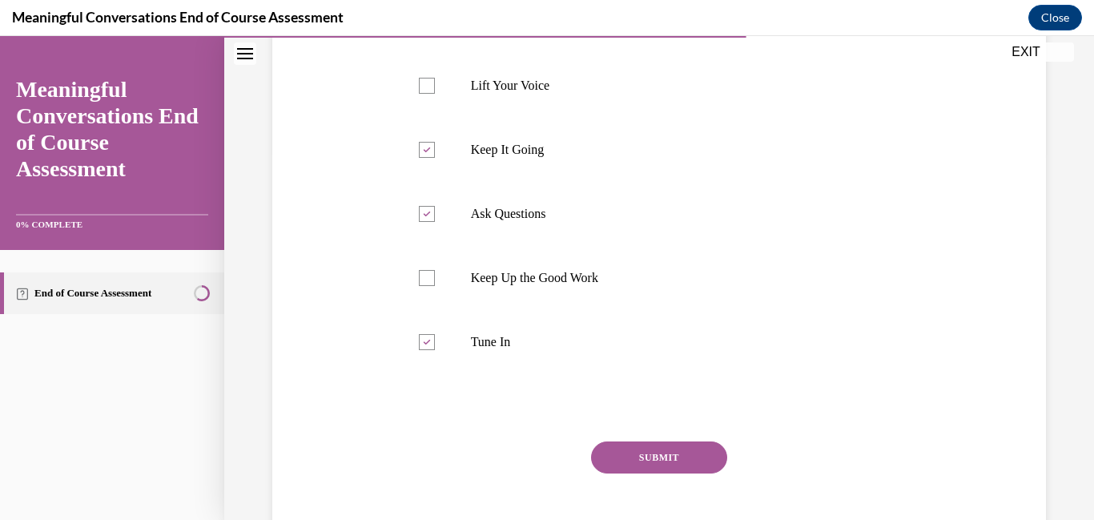
click at [635, 456] on button "SUBMIT" at bounding box center [659, 457] width 136 height 32
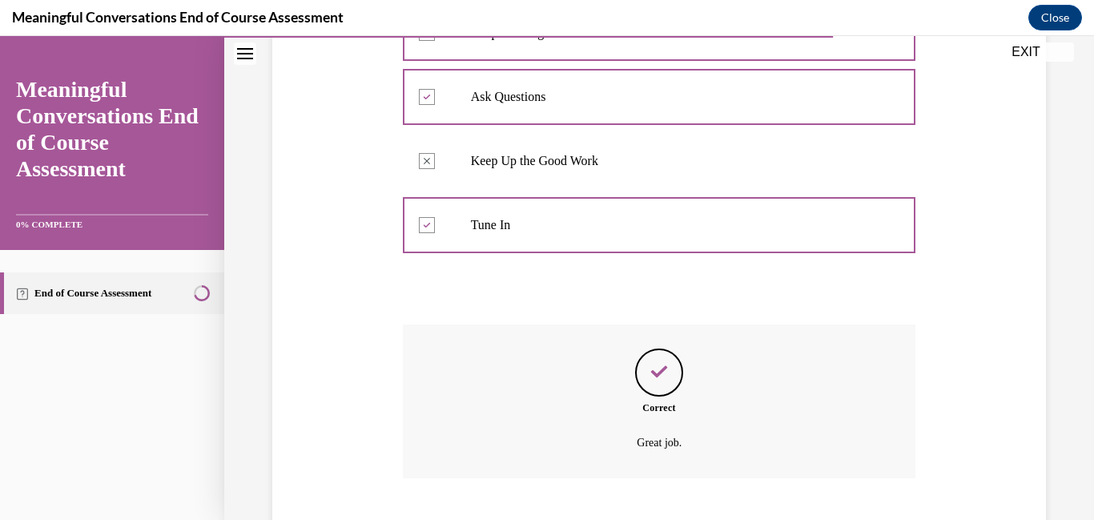
scroll to position [582, 0]
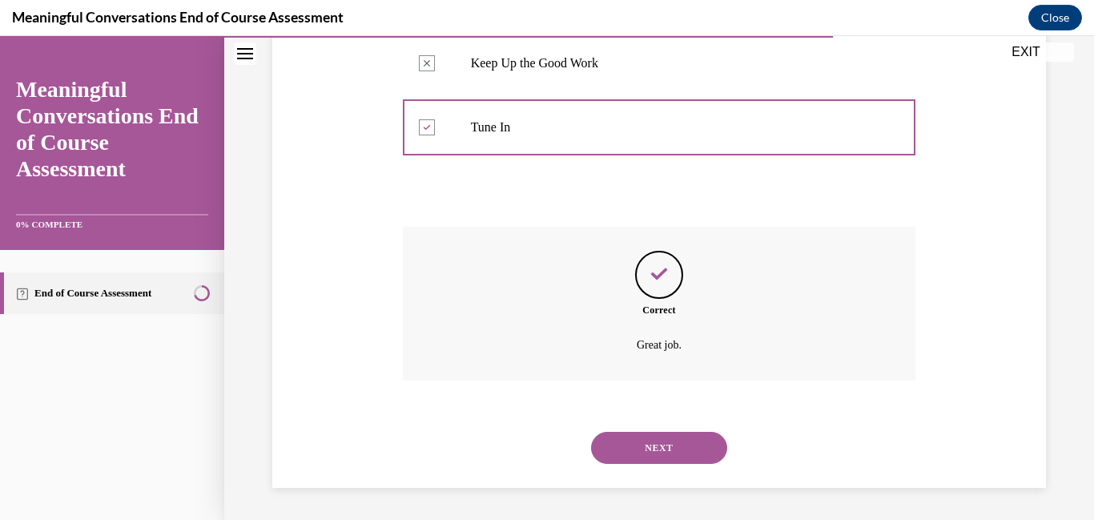
click at [634, 456] on button "NEXT" at bounding box center [659, 448] width 136 height 32
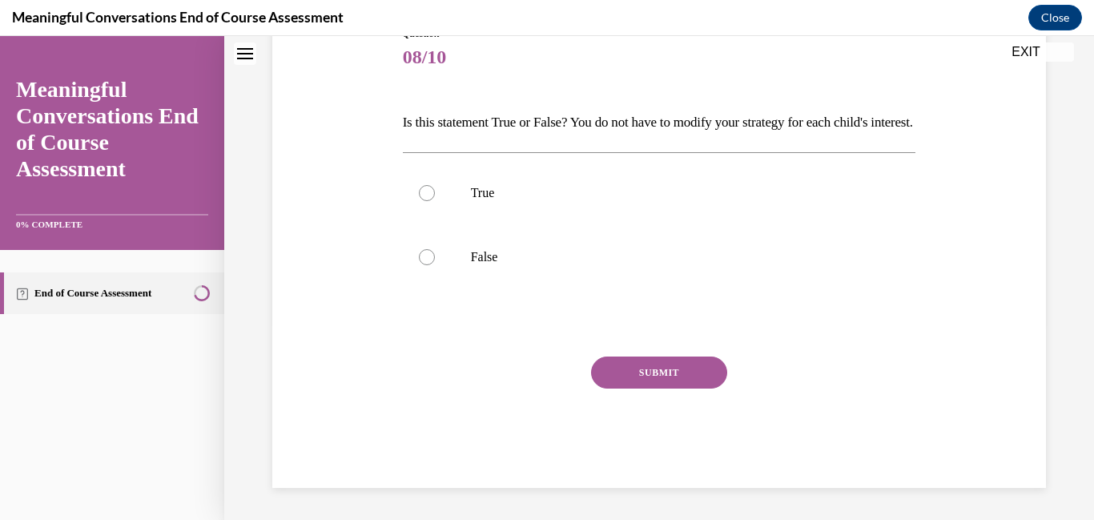
scroll to position [0, 0]
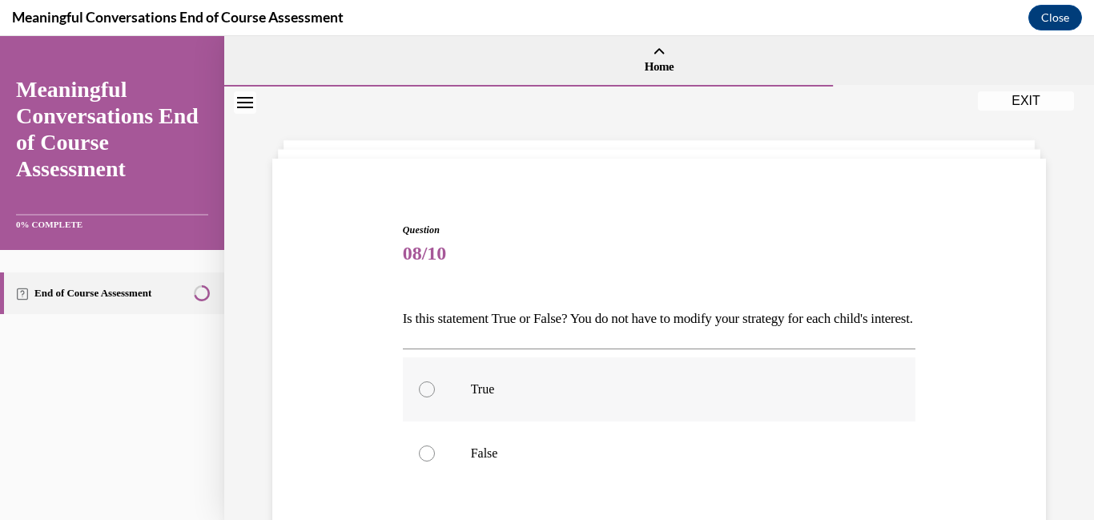
click at [428, 397] on div at bounding box center [427, 389] width 16 height 16
click at [428, 397] on input "True" at bounding box center [427, 389] width 16 height 16
radio input "true"
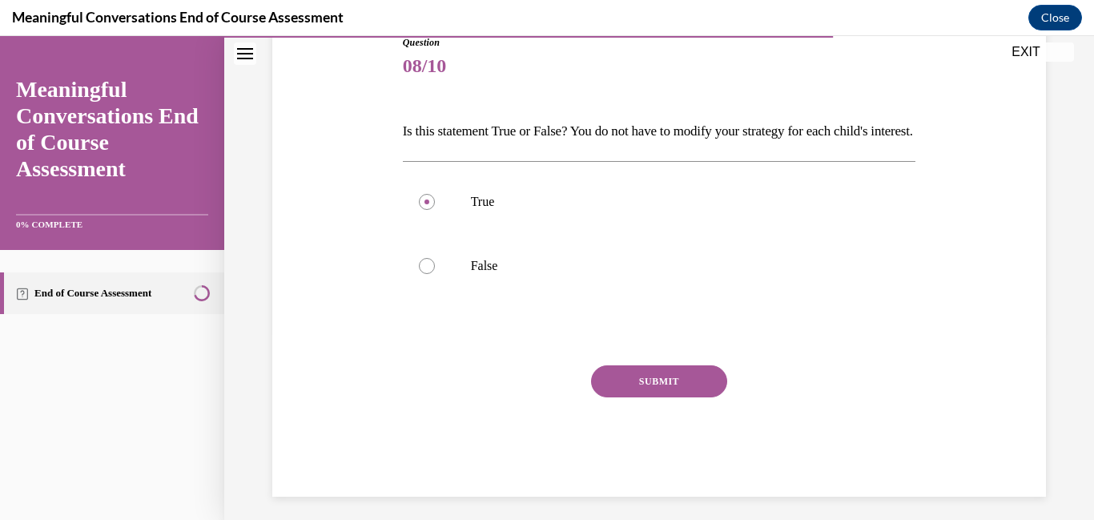
scroll to position [188, 0]
click at [673, 397] on button "SUBMIT" at bounding box center [659, 380] width 136 height 32
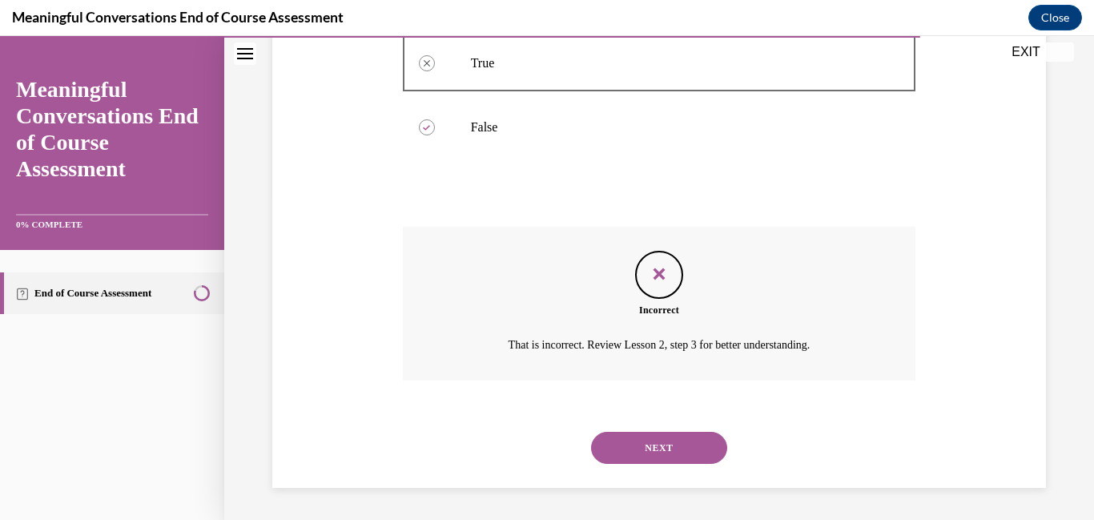
scroll to position [353, 0]
click at [659, 449] on button "NEXT" at bounding box center [659, 448] width 136 height 32
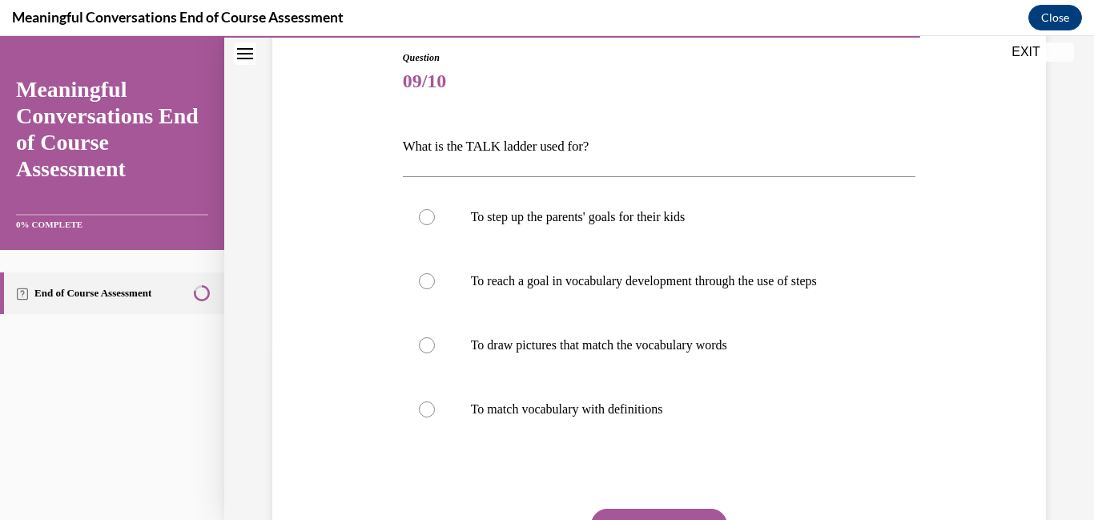
scroll to position [171, 0]
click at [428, 280] on div at bounding box center [427, 282] width 16 height 16
click at [428, 280] on input "To reach a goal in vocabulary development through the use of steps" at bounding box center [427, 282] width 16 height 16
radio input "true"
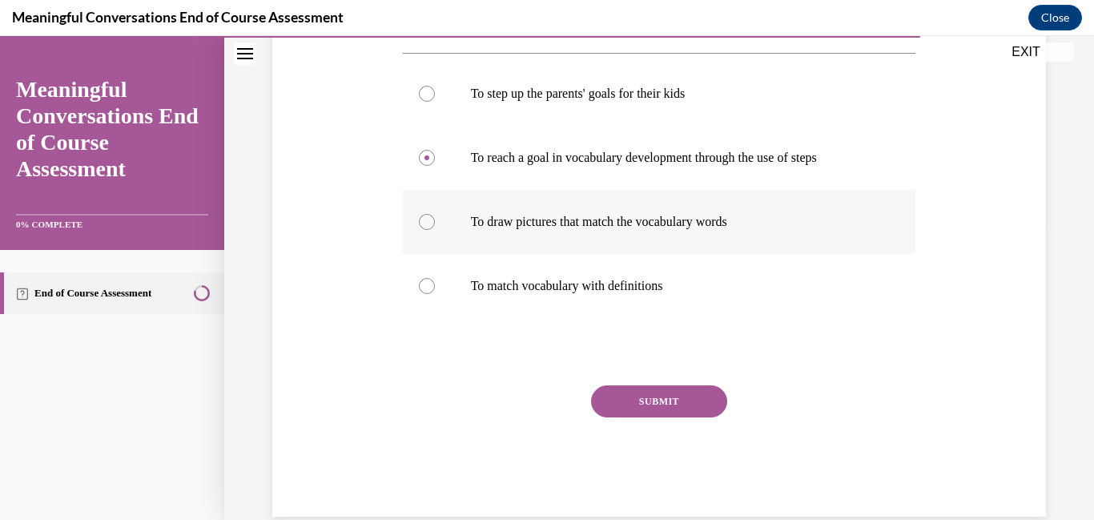
scroll to position [297, 0]
click at [649, 403] on button "SUBMIT" at bounding box center [659, 400] width 136 height 32
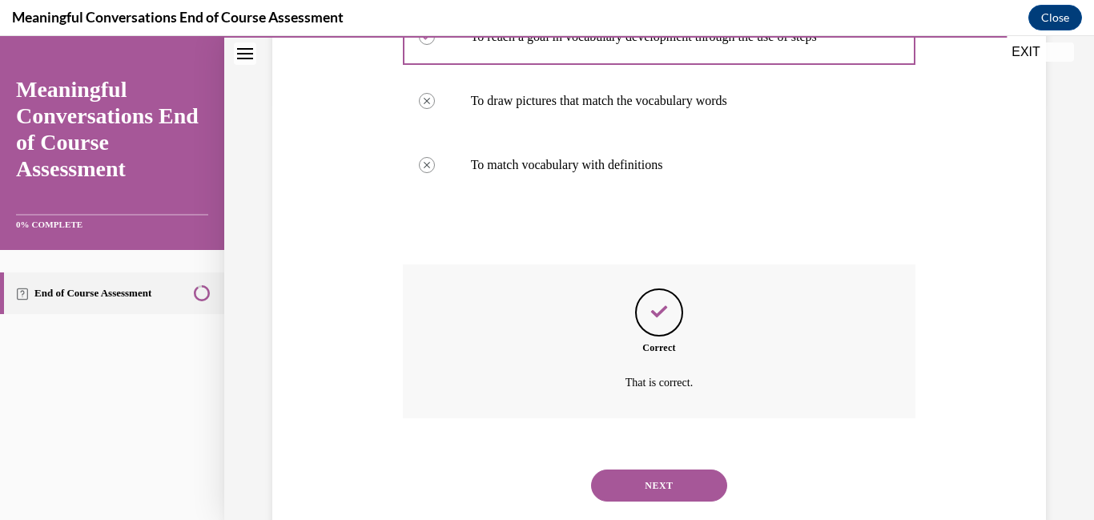
scroll to position [454, 0]
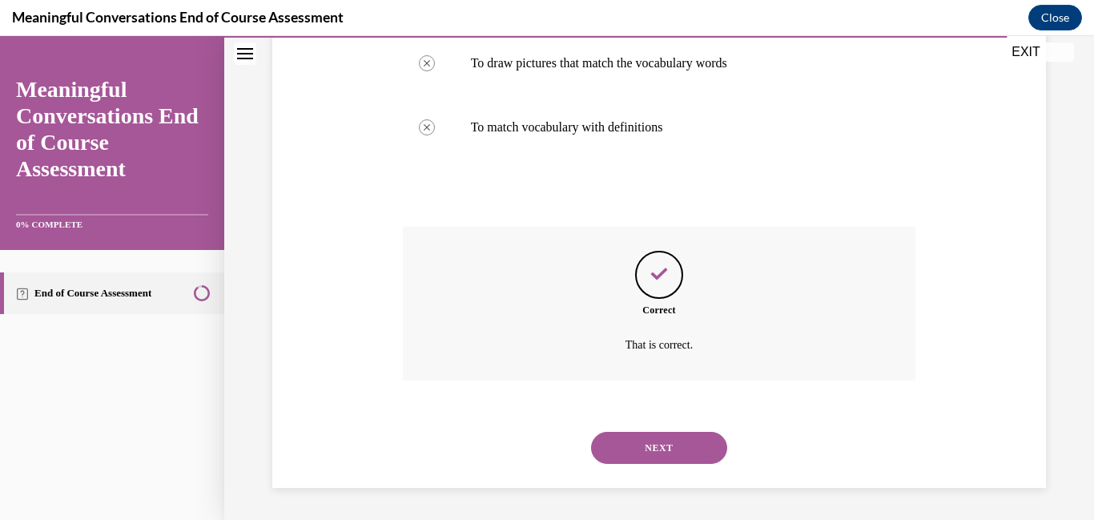
click at [641, 447] on button "NEXT" at bounding box center [659, 448] width 136 height 32
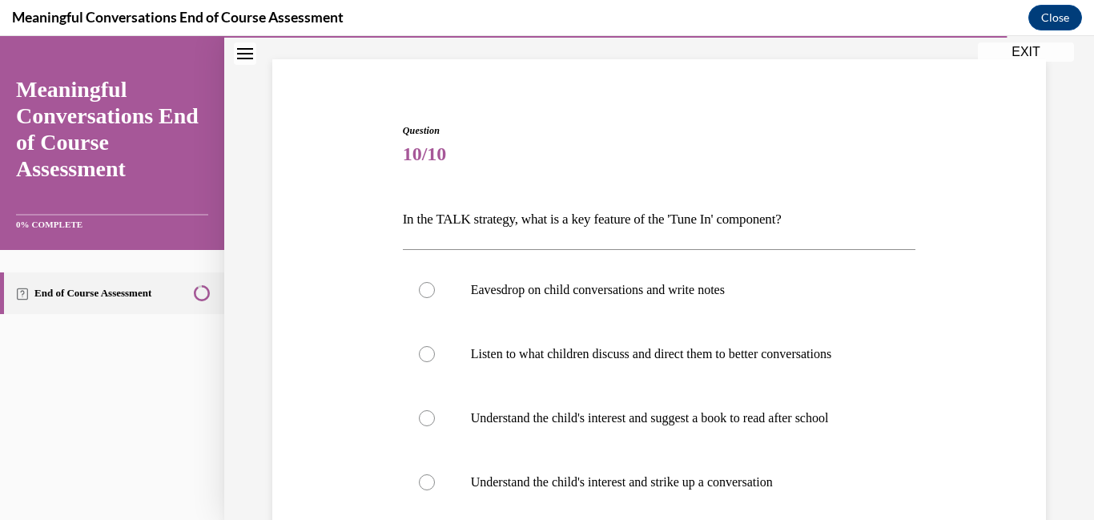
scroll to position [151, 0]
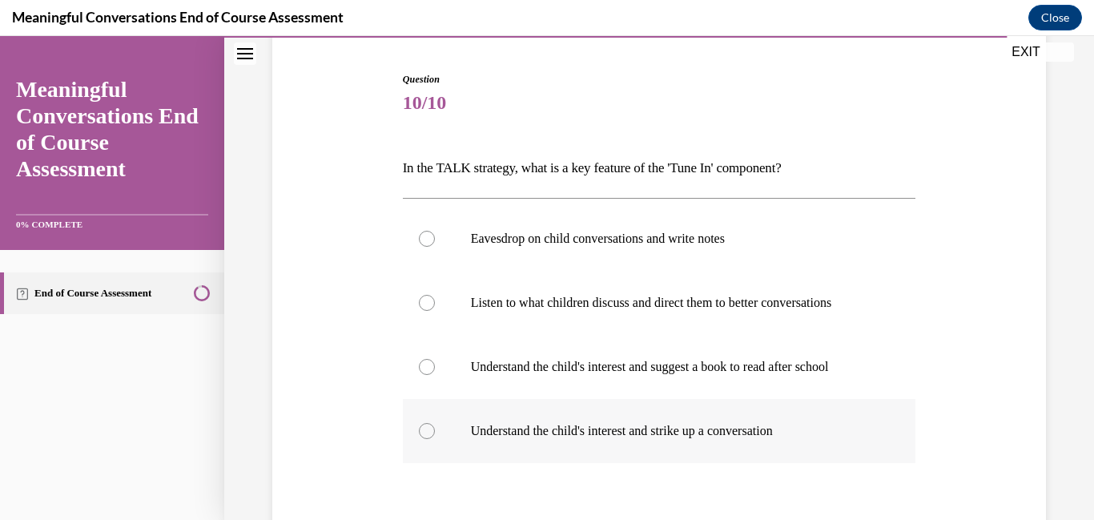
click at [429, 429] on div at bounding box center [427, 431] width 16 height 16
click at [429, 429] on input "Understand the child's interest and strike up a conversation" at bounding box center [427, 431] width 16 height 16
radio input "true"
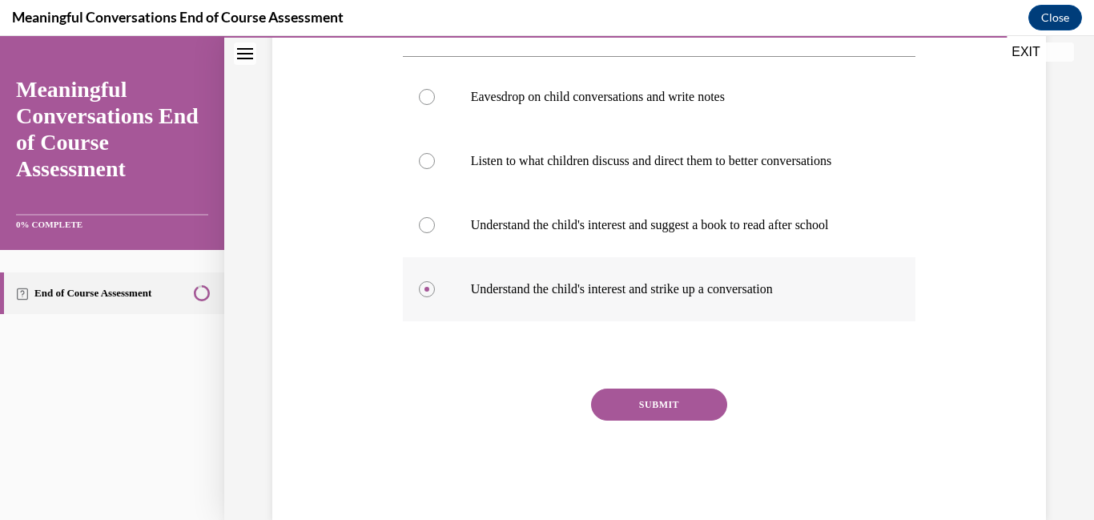
scroll to position [297, 0]
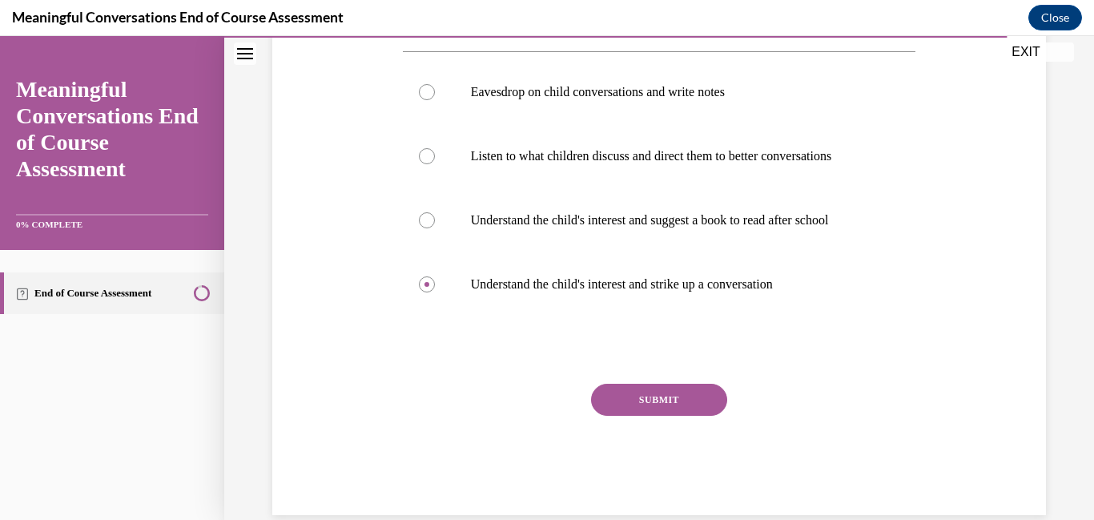
click at [640, 391] on button "SUBMIT" at bounding box center [659, 400] width 136 height 32
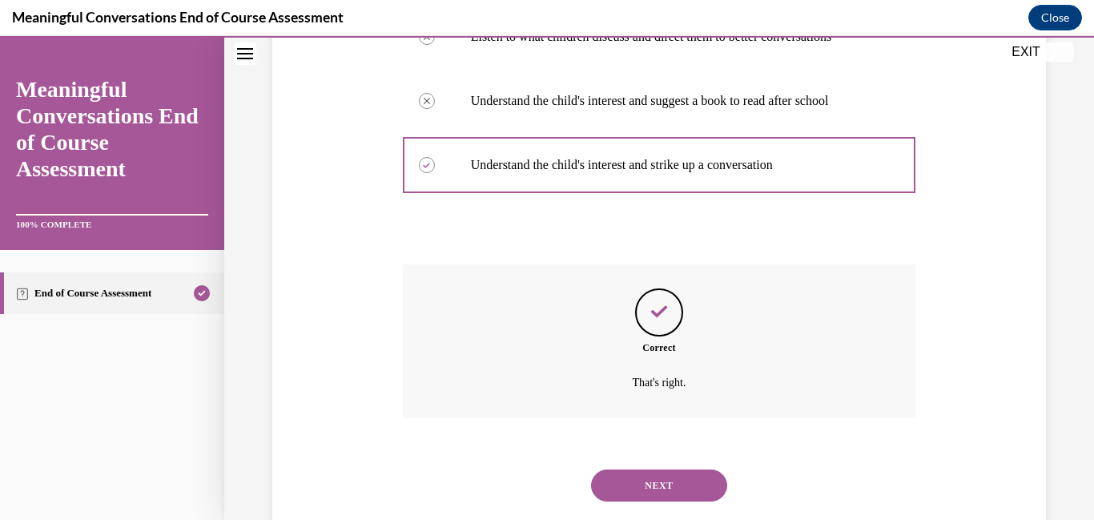
scroll to position [454, 0]
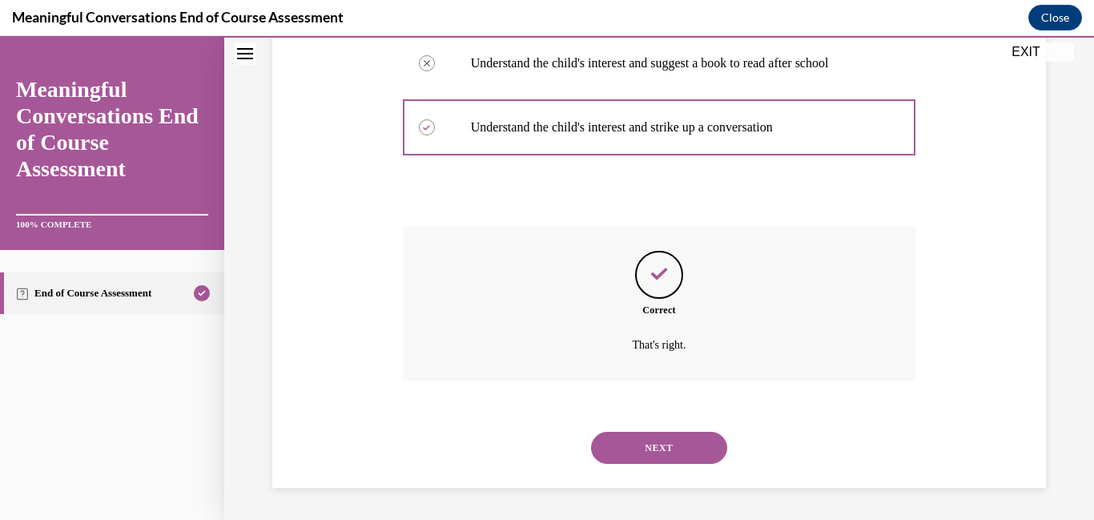
click at [651, 445] on button "NEXT" at bounding box center [659, 448] width 136 height 32
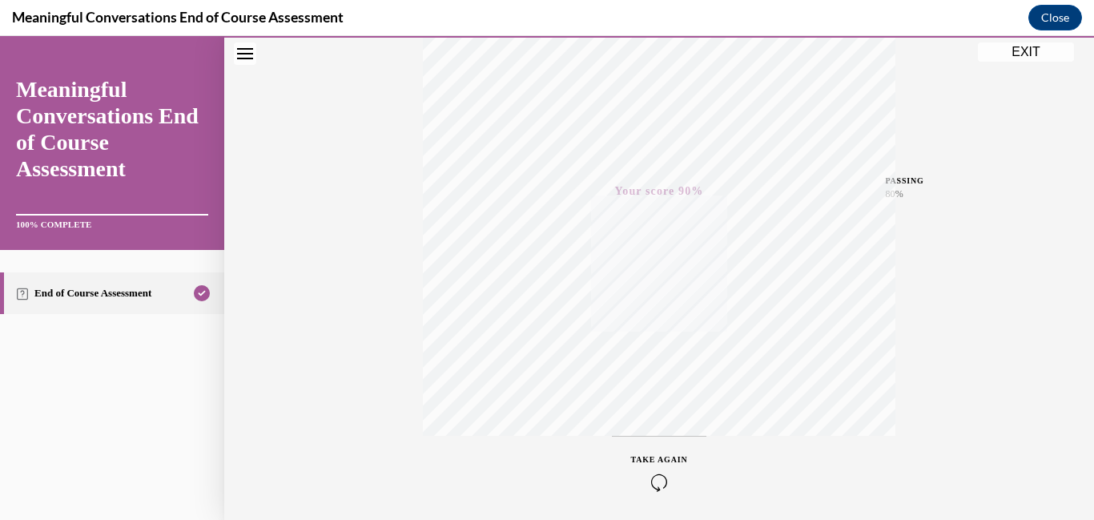
scroll to position [337, 0]
click at [996, 54] on button "EXIT" at bounding box center [1026, 51] width 96 height 19
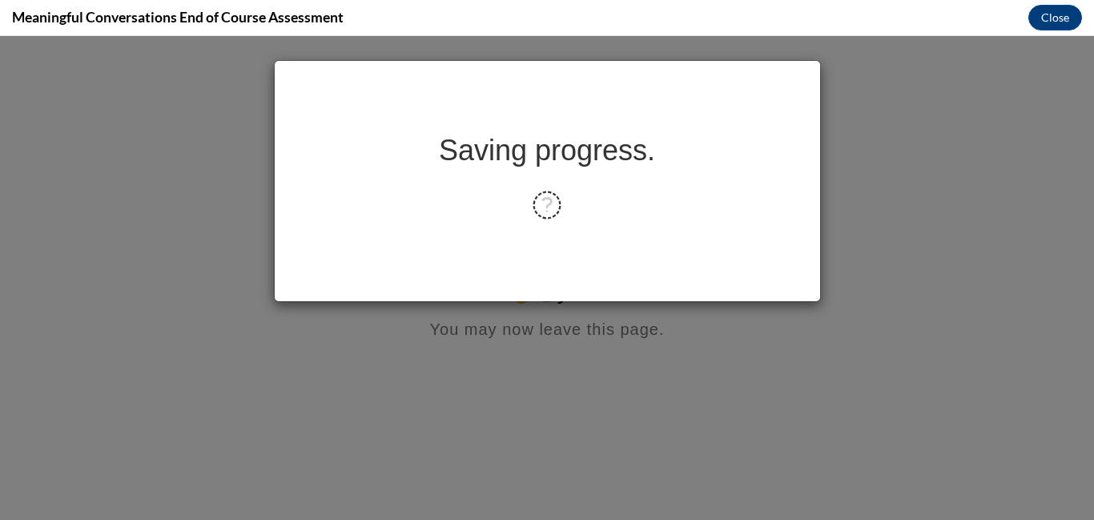
scroll to position [0, 0]
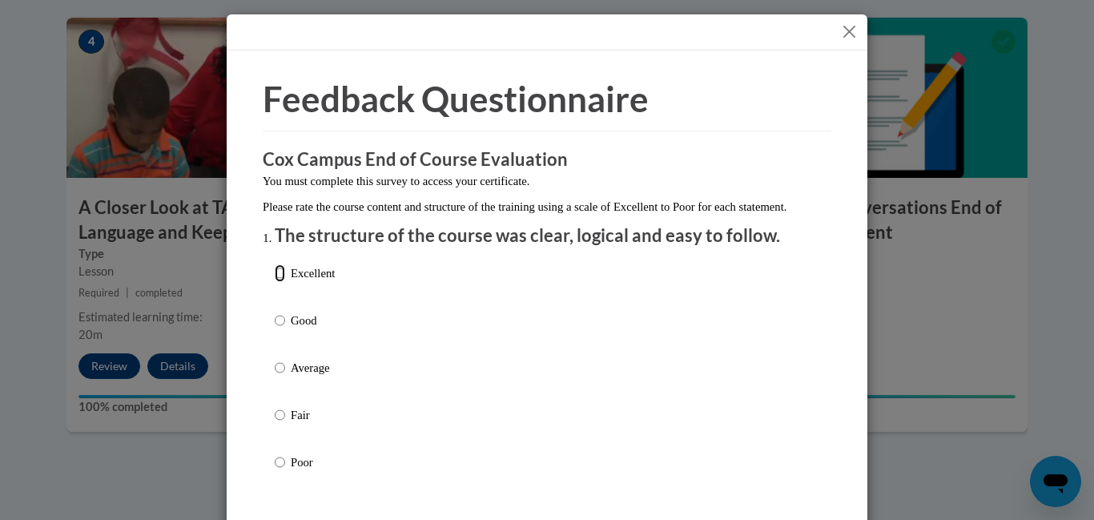
click at [284, 282] on input "Excellent" at bounding box center [280, 273] width 10 height 18
radio input "true"
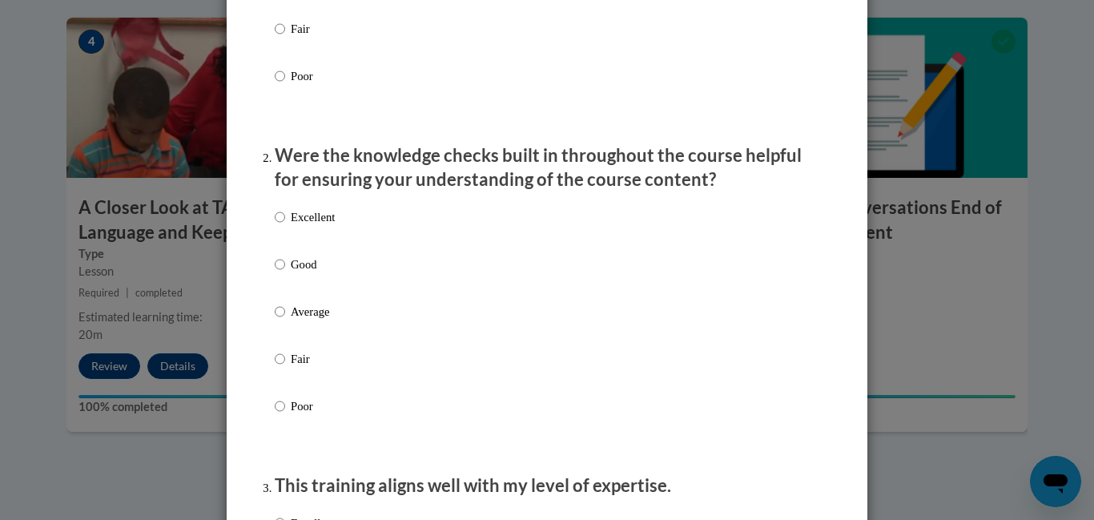
scroll to position [392, 0]
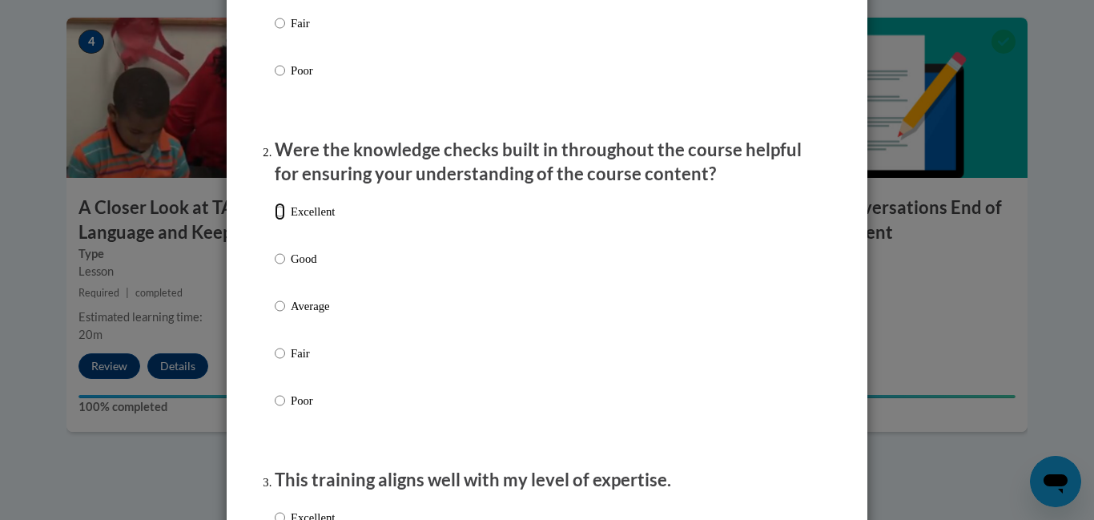
click at [281, 220] on input "Excellent" at bounding box center [280, 212] width 10 height 18
radio input "true"
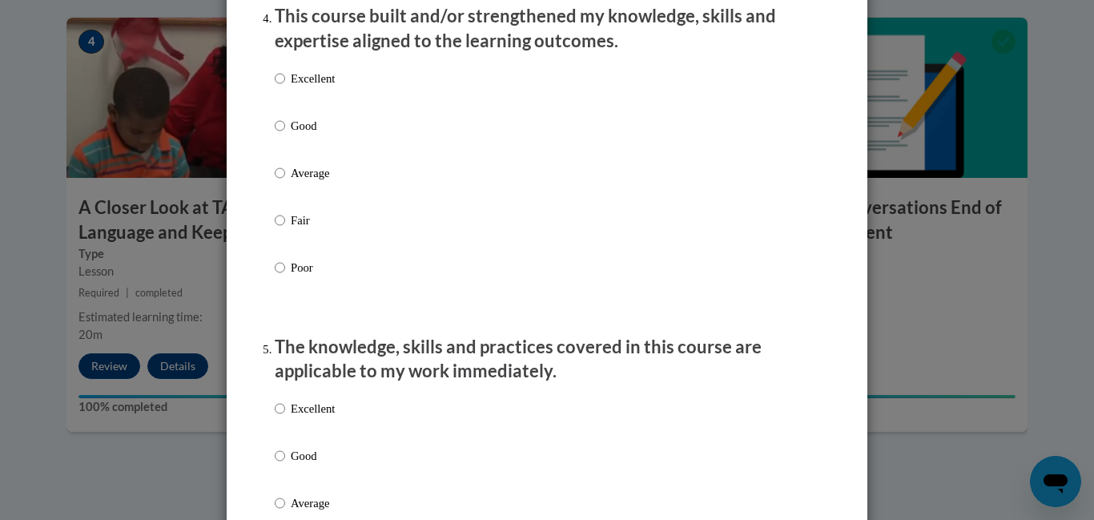
scroll to position [1157, 0]
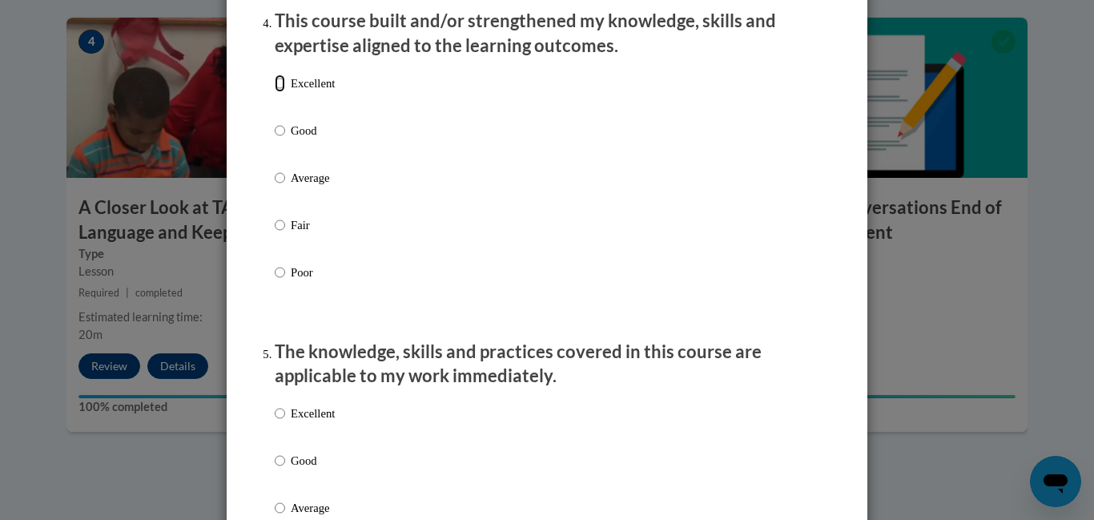
click at [280, 92] on input "Excellent" at bounding box center [280, 83] width 10 height 18
radio input "true"
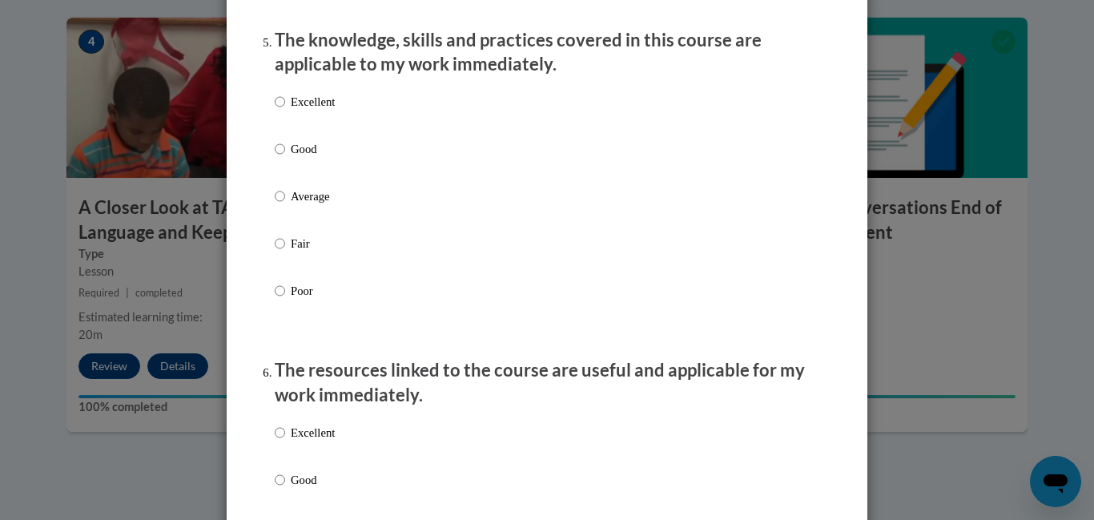
scroll to position [1456, 0]
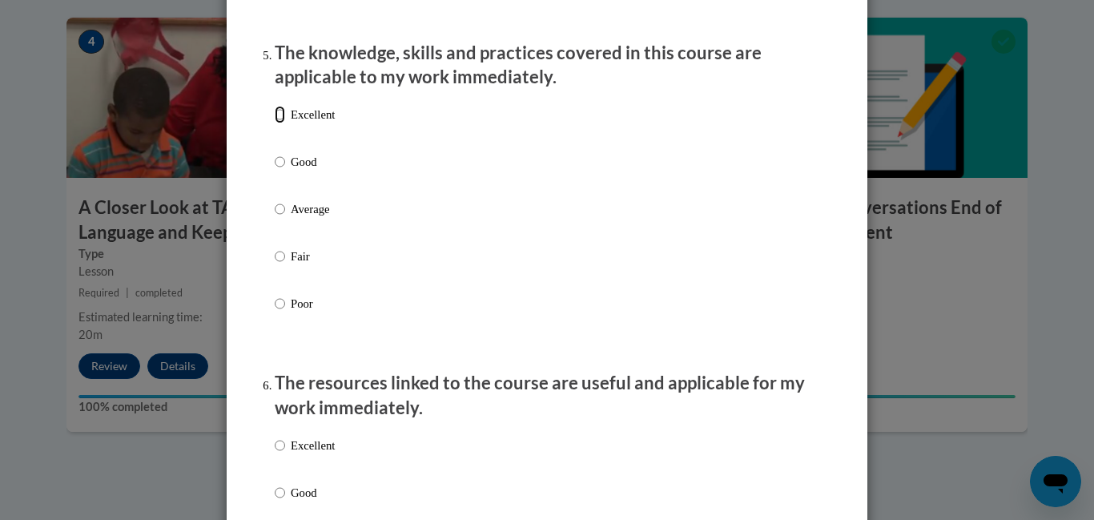
click at [280, 123] on input "Excellent" at bounding box center [280, 115] width 10 height 18
radio input "true"
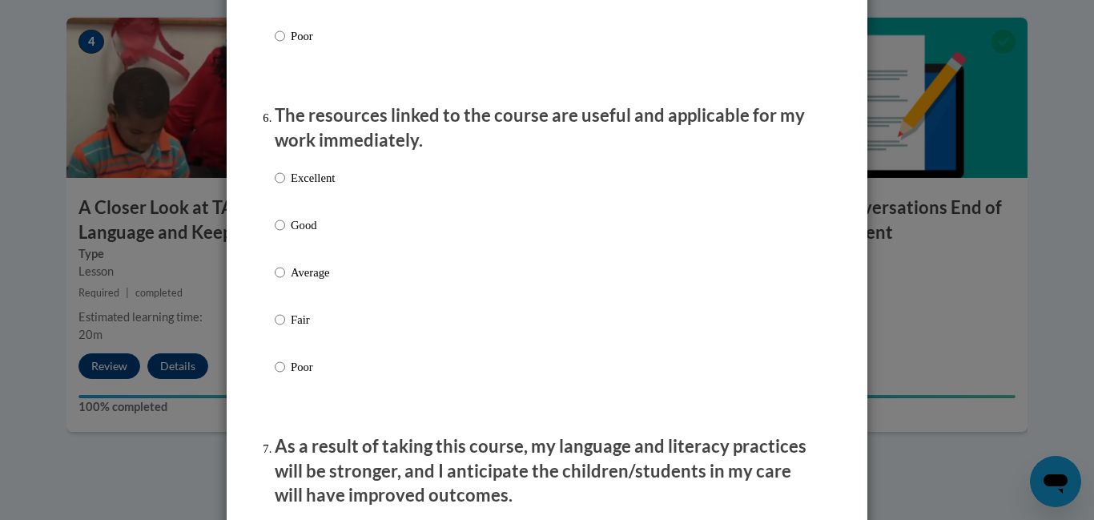
scroll to position [1724, 0]
click at [280, 186] on input "Excellent" at bounding box center [280, 177] width 10 height 18
radio input "true"
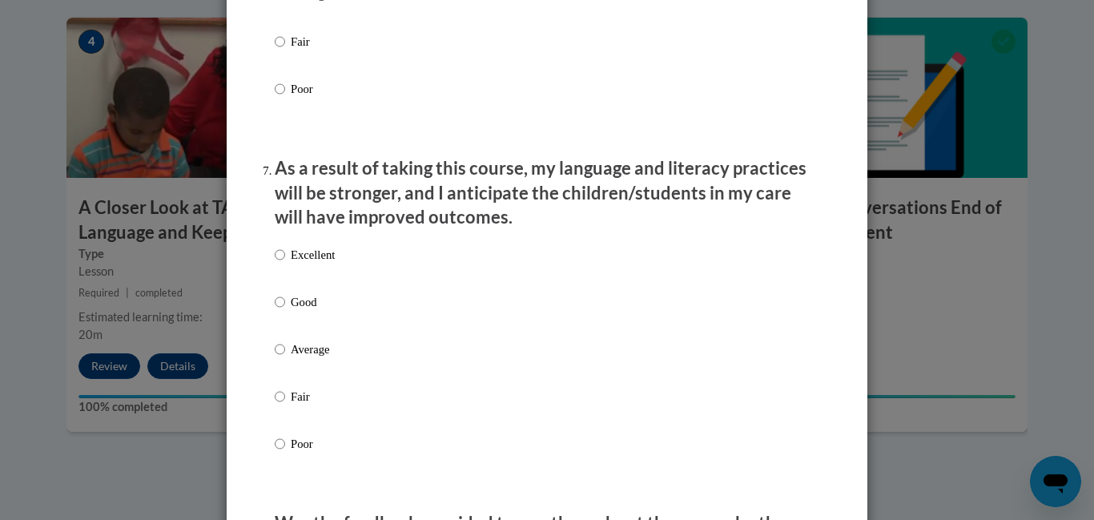
scroll to position [2009, 0]
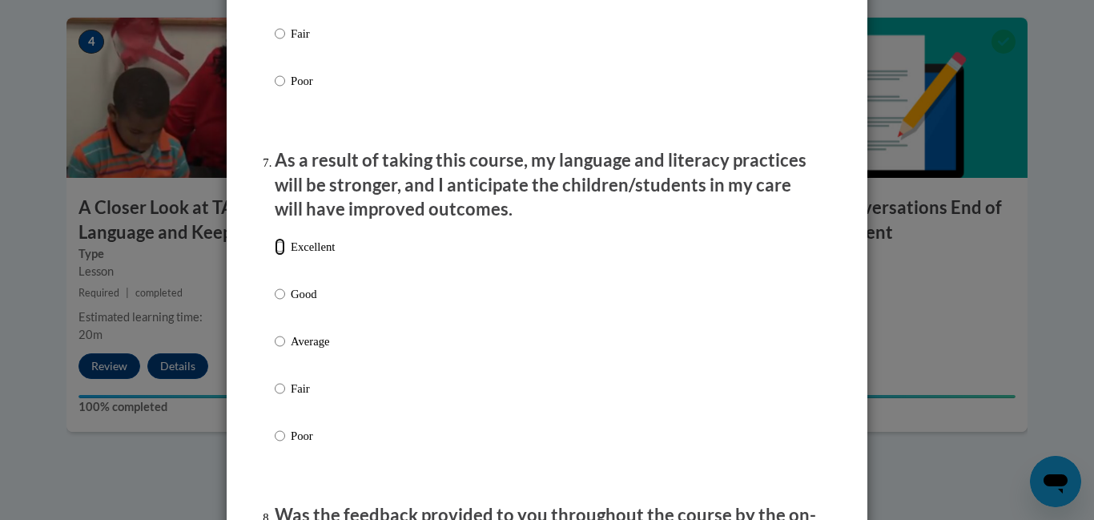
click at [281, 256] on input "Excellent" at bounding box center [280, 247] width 10 height 18
radio input "true"
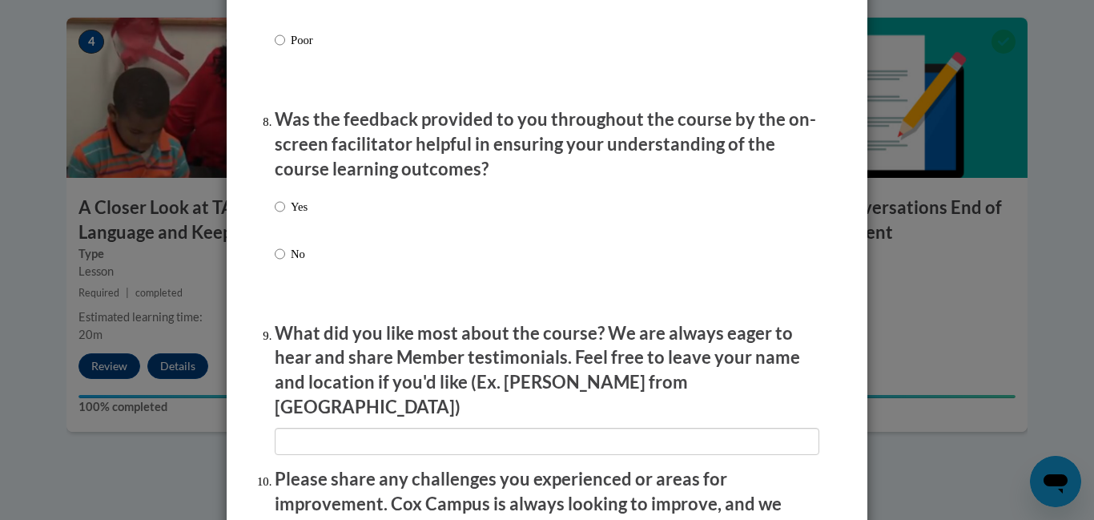
scroll to position [2408, 0]
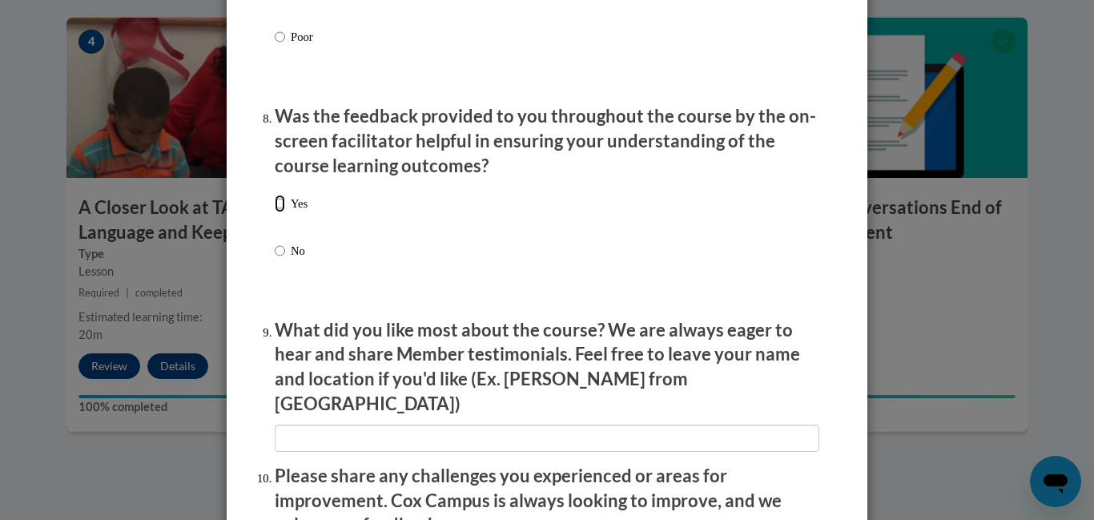
click at [281, 212] on input "Yes" at bounding box center [280, 204] width 10 height 18
radio input "true"
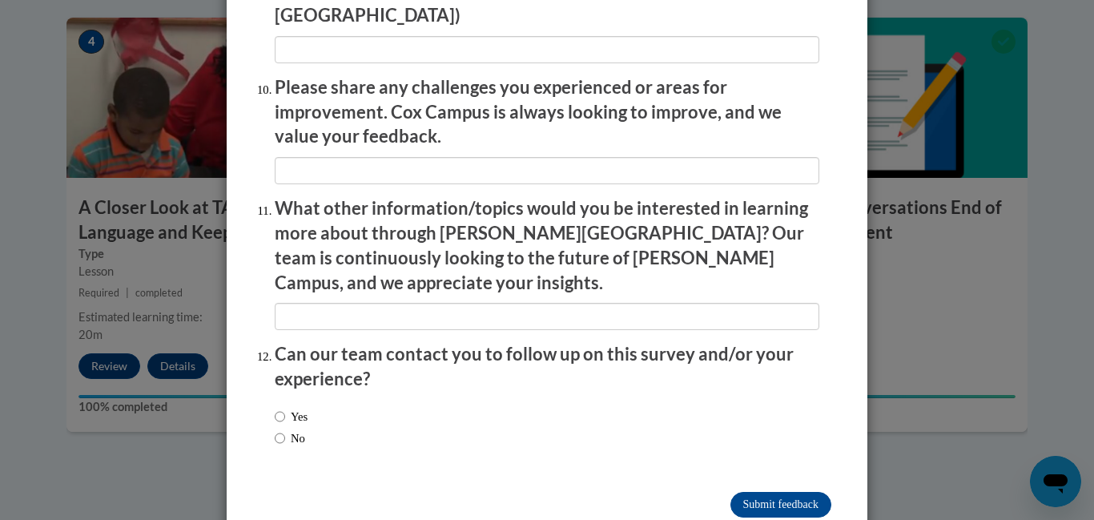
scroll to position [2809, 0]
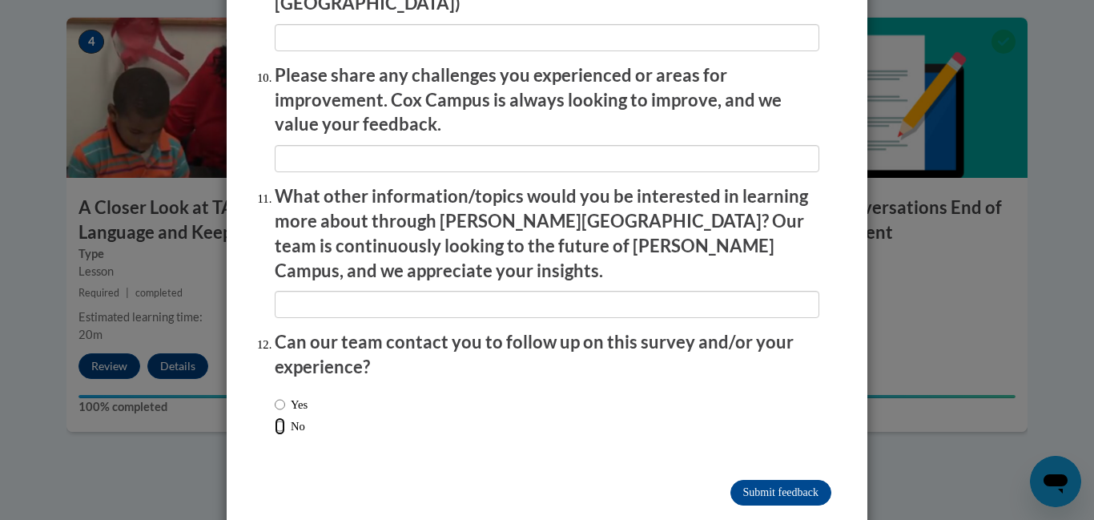
click at [283, 417] on input "No" at bounding box center [280, 426] width 10 height 18
radio input "true"
click at [756, 480] on input "Submit feedback" at bounding box center [781, 493] width 101 height 26
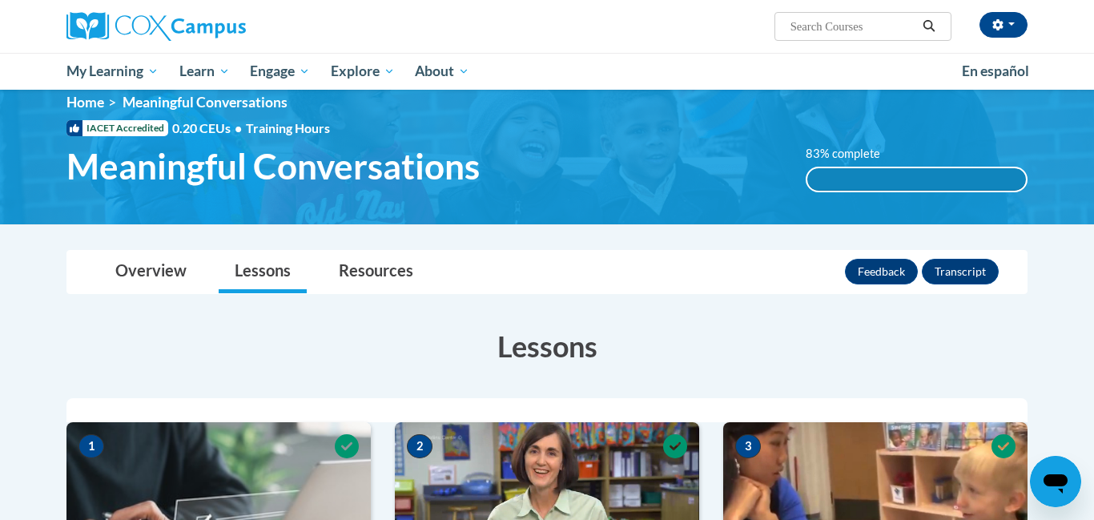
scroll to position [0, 0]
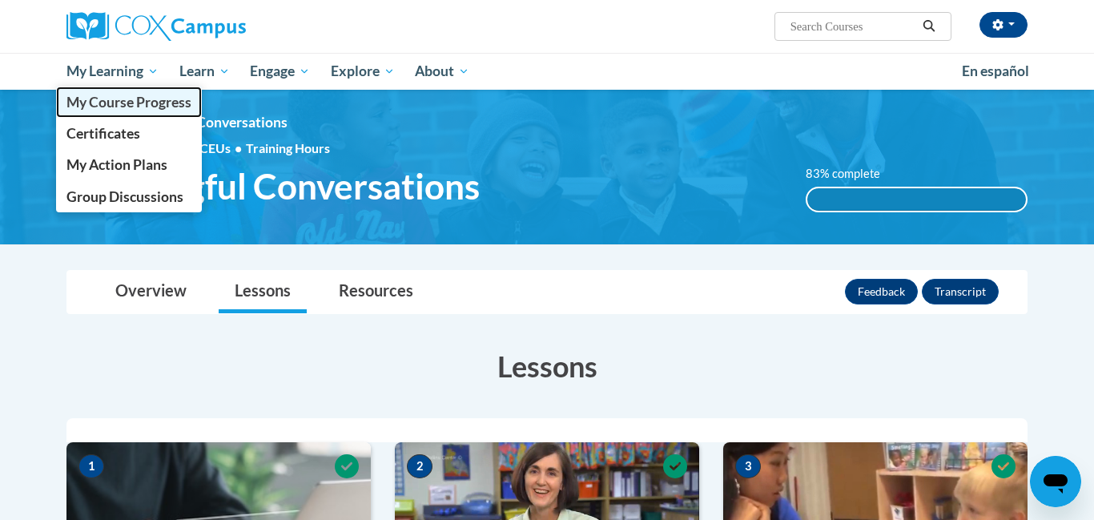
click at [122, 103] on span "My Course Progress" at bounding box center [128, 102] width 125 height 17
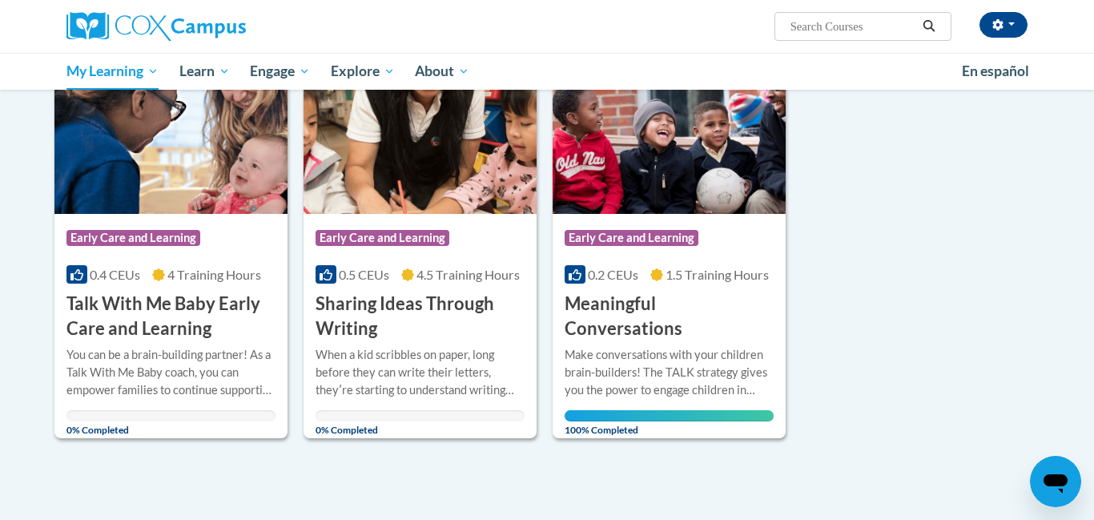
scroll to position [247, 0]
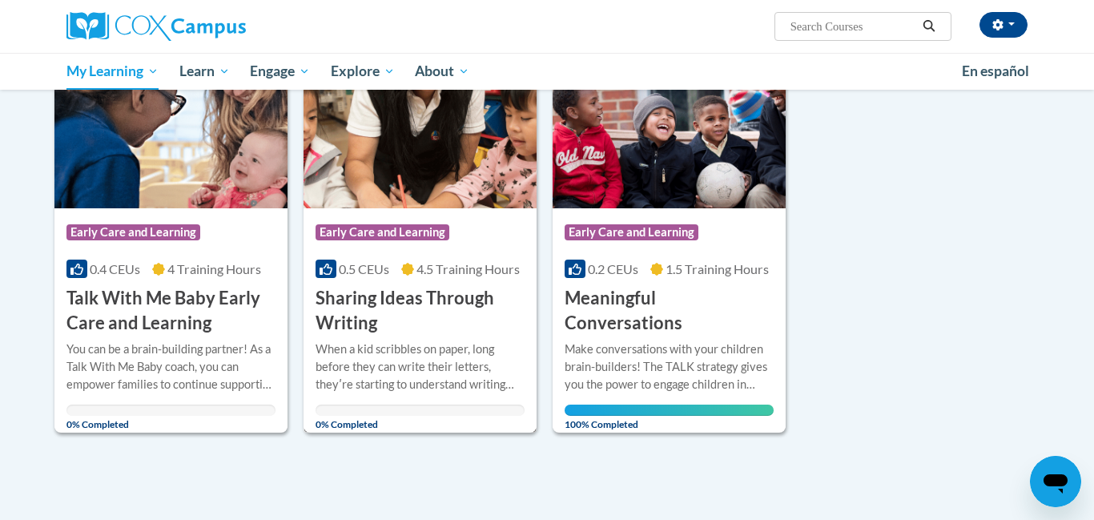
click at [394, 310] on h3 "Sharing Ideas Through Writing" at bounding box center [420, 311] width 209 height 50
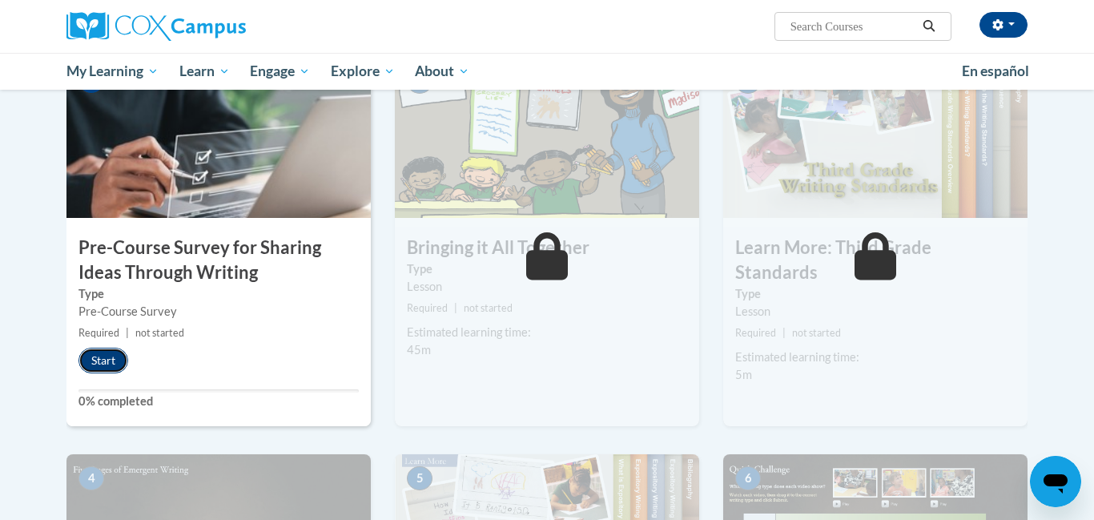
click at [119, 358] on button "Start" at bounding box center [104, 361] width 50 height 26
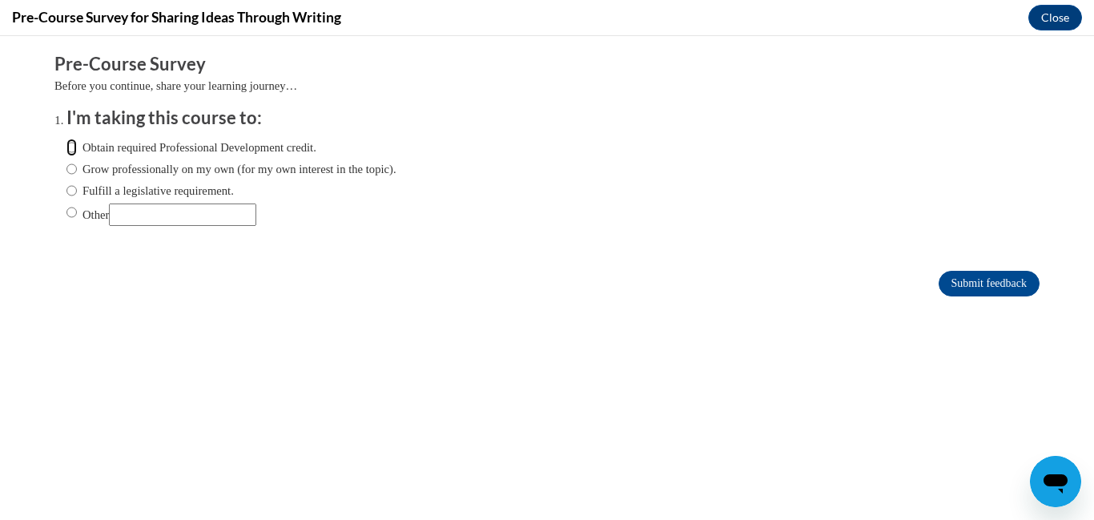
click at [70, 147] on input "Obtain required Professional Development credit." at bounding box center [71, 148] width 10 height 18
radio input "true"
click at [972, 291] on input "Submit feedback" at bounding box center [989, 284] width 101 height 26
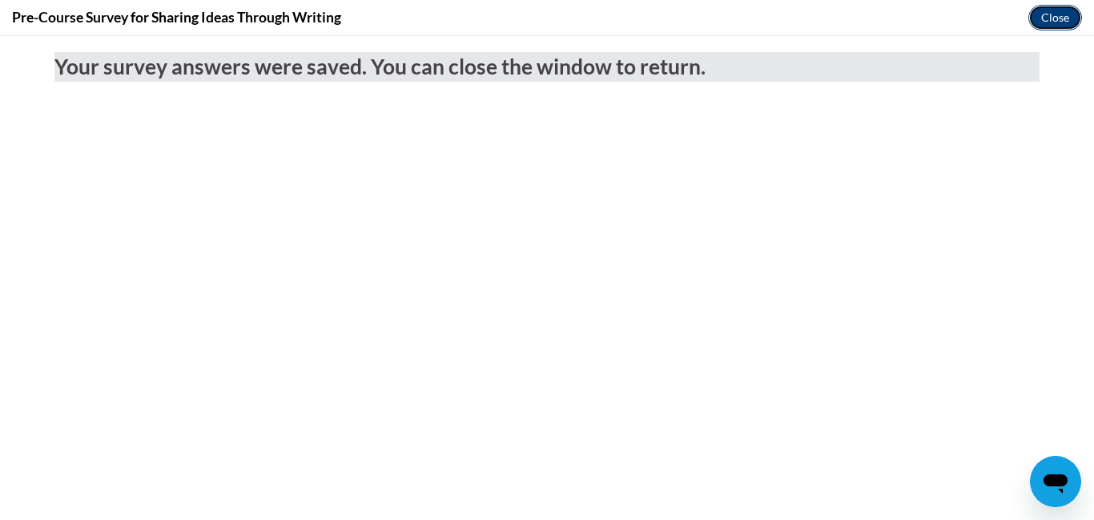
click at [1053, 18] on button "Close" at bounding box center [1056, 18] width 54 height 26
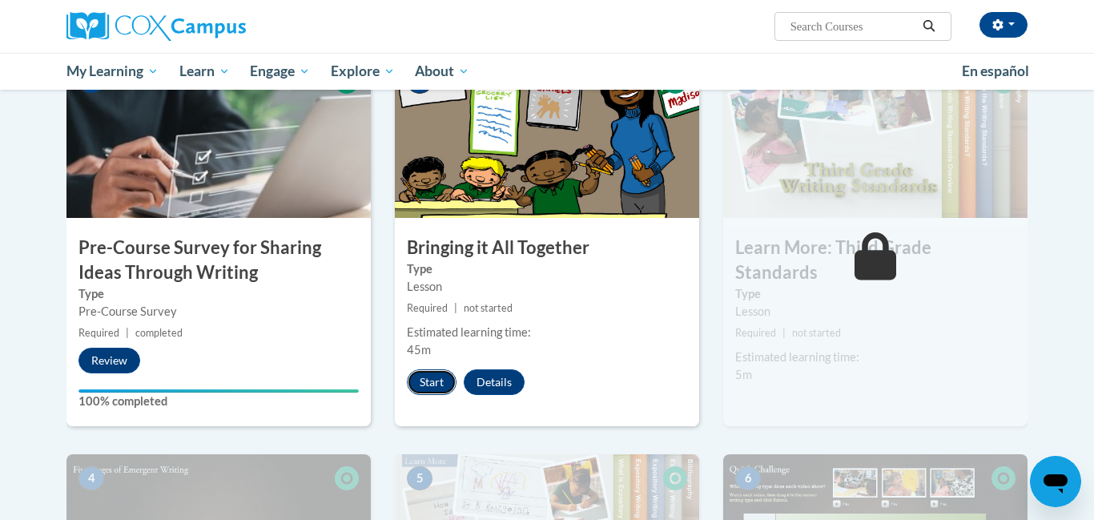
click at [428, 385] on button "Start" at bounding box center [432, 382] width 50 height 26
